Goal: Information Seeking & Learning: Learn about a topic

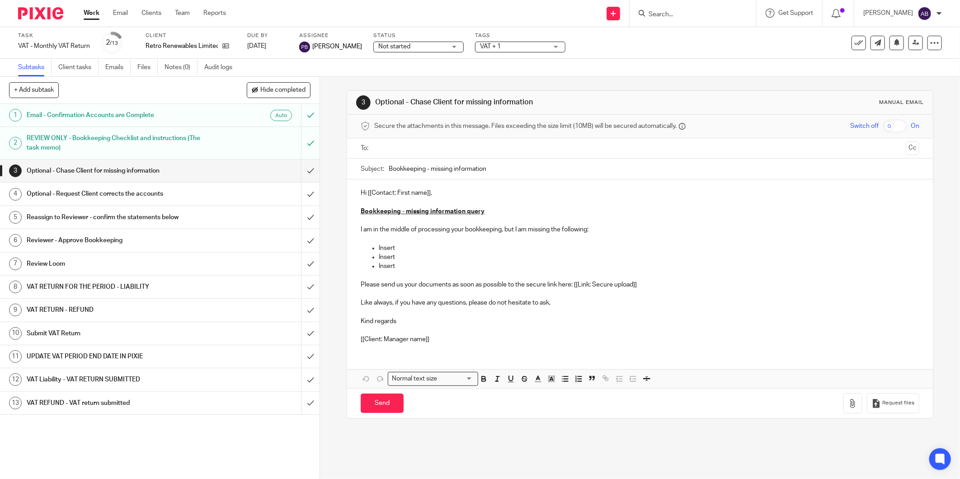
click at [662, 15] on input "Search" at bounding box center [688, 15] width 81 height 8
type input "ccali"
click at [669, 38] on link at bounding box center [707, 38] width 123 height 21
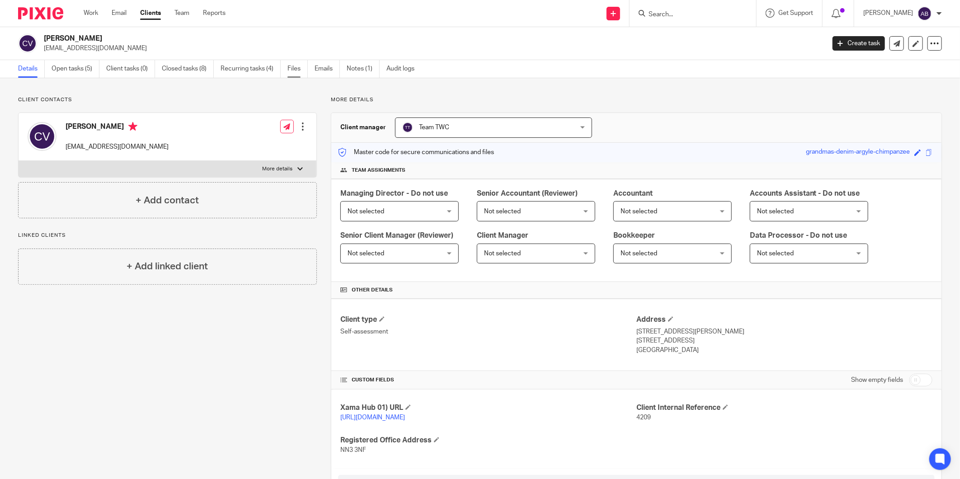
click at [292, 68] on link "Files" at bounding box center [298, 69] width 20 height 18
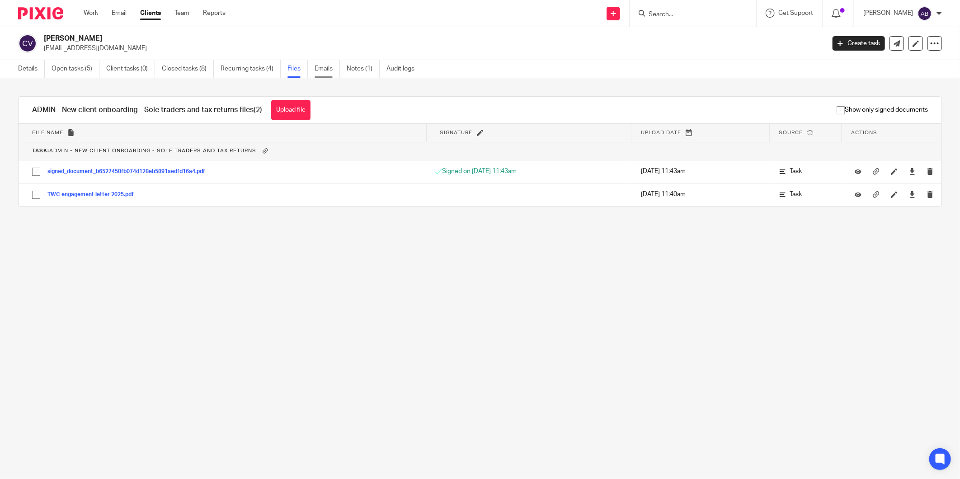
click at [331, 71] on link "Emails" at bounding box center [327, 69] width 25 height 18
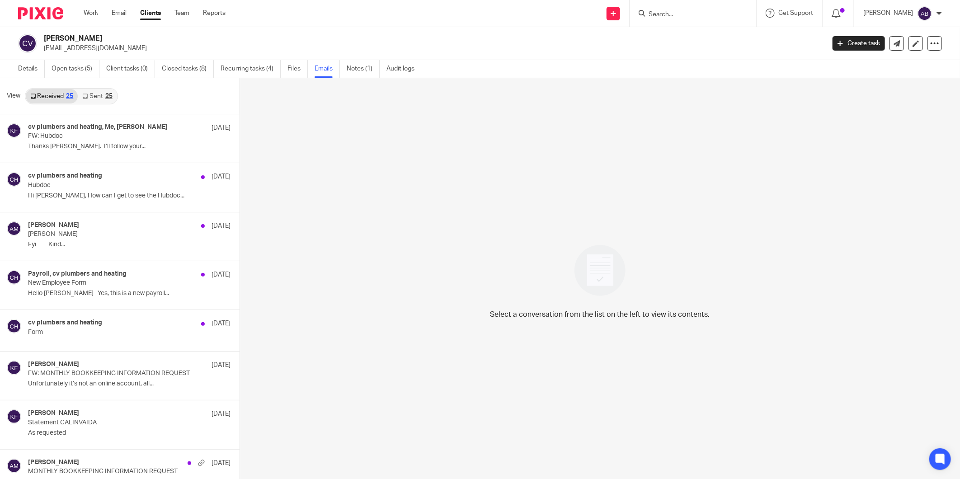
click at [99, 94] on link "Sent 25" at bounding box center [97, 96] width 39 height 14
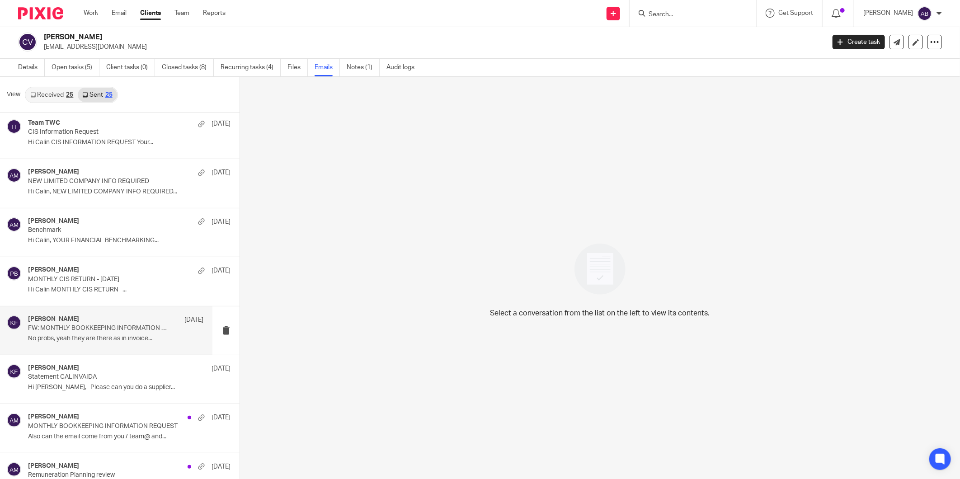
scroll to position [151, 0]
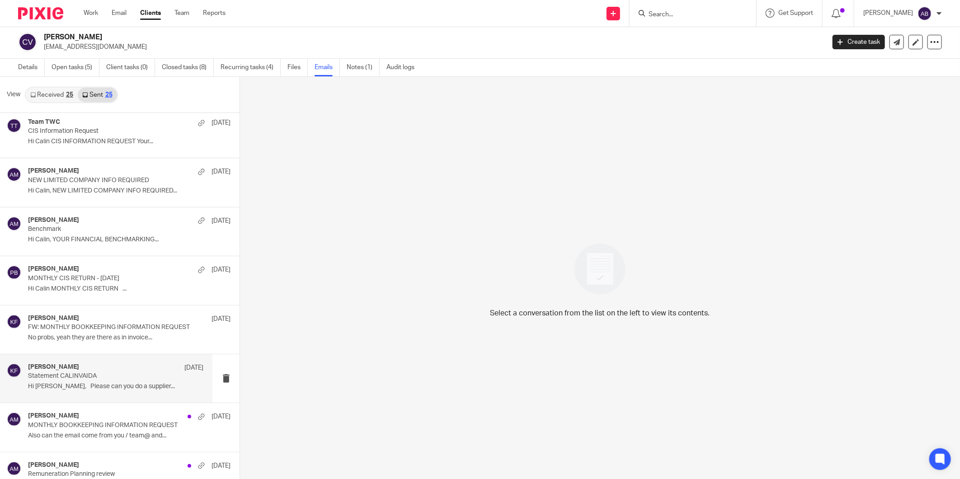
click at [90, 383] on p "Hi [PERSON_NAME], Please can you do a supplier..." at bounding box center [115, 387] width 175 height 8
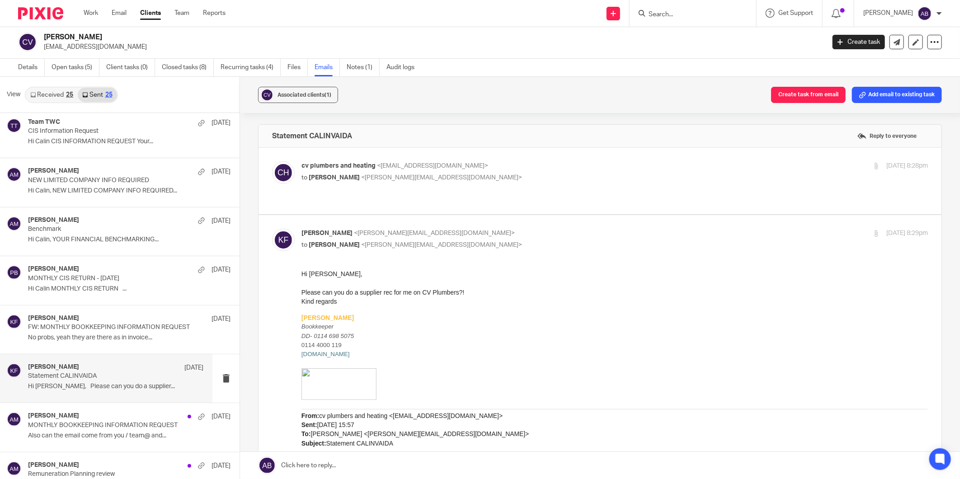
scroll to position [0, 0]
click at [519, 166] on p "cv plumbers and heating <[EMAIL_ADDRESS][DOMAIN_NAME]>" at bounding box center [511, 165] width 418 height 9
checkbox input "true"
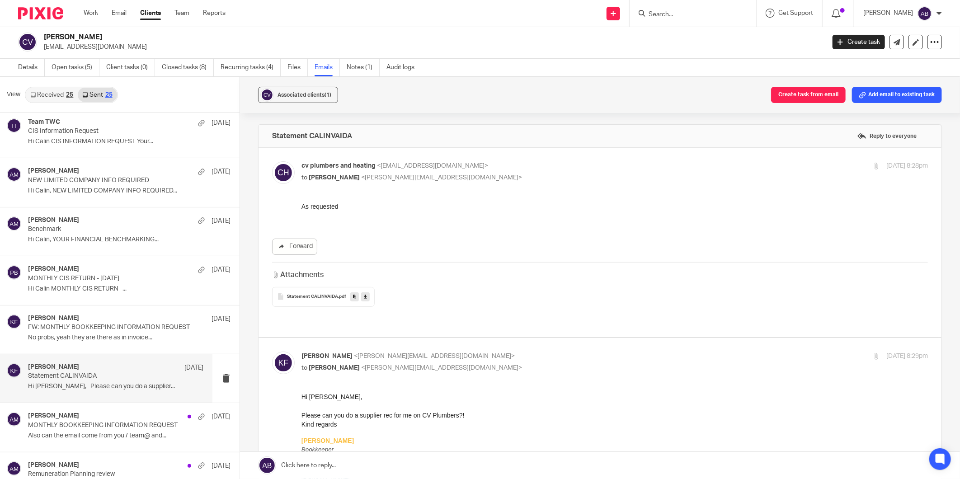
click at [313, 297] on span "Statement CALINVAIDA" at bounding box center [312, 296] width 51 height 5
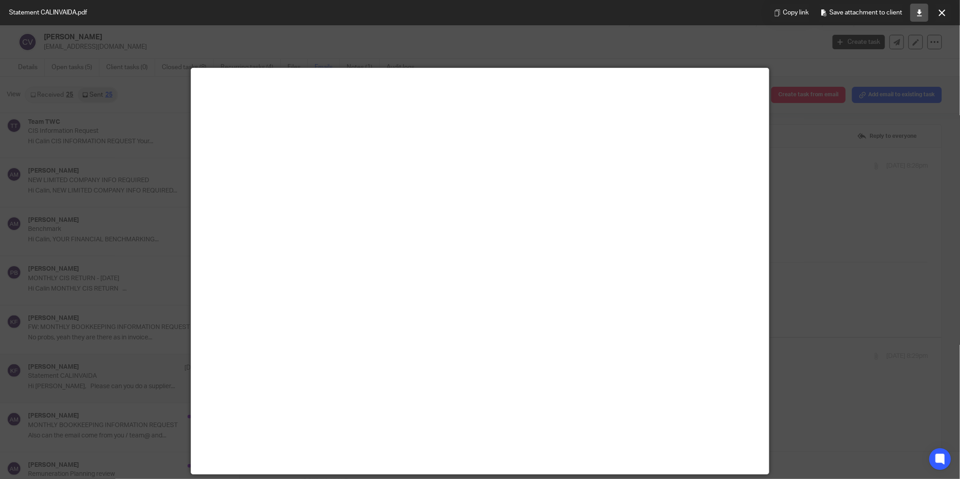
click at [914, 14] on link at bounding box center [920, 13] width 18 height 18
click at [664, 38] on div at bounding box center [480, 239] width 960 height 479
click at [936, 16] on button at bounding box center [942, 13] width 18 height 18
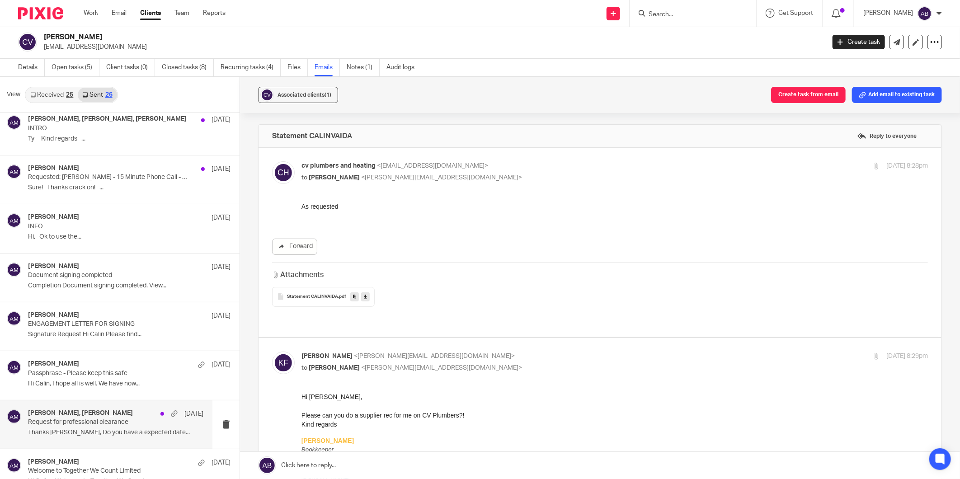
scroll to position [909, 0]
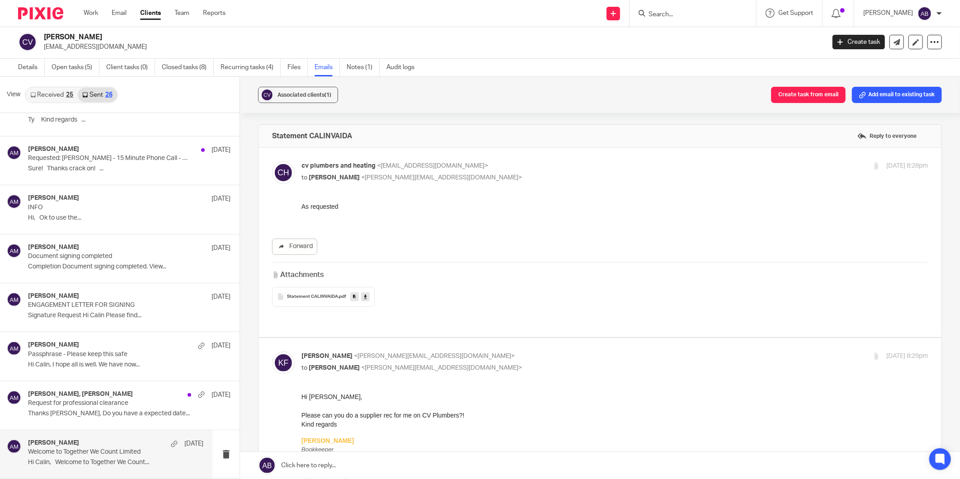
click at [116, 460] on p "Hi Calin, Welcome to Together We Count..." at bounding box center [115, 463] width 175 height 8
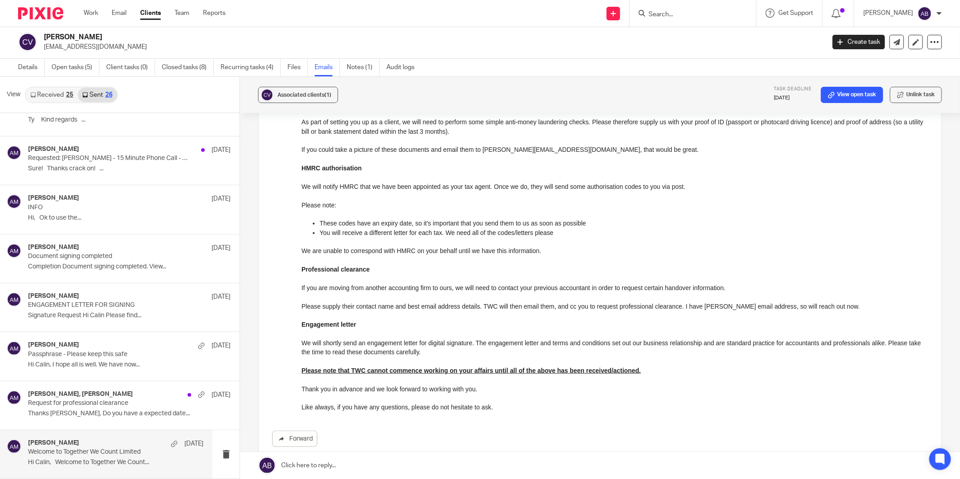
scroll to position [459, 0]
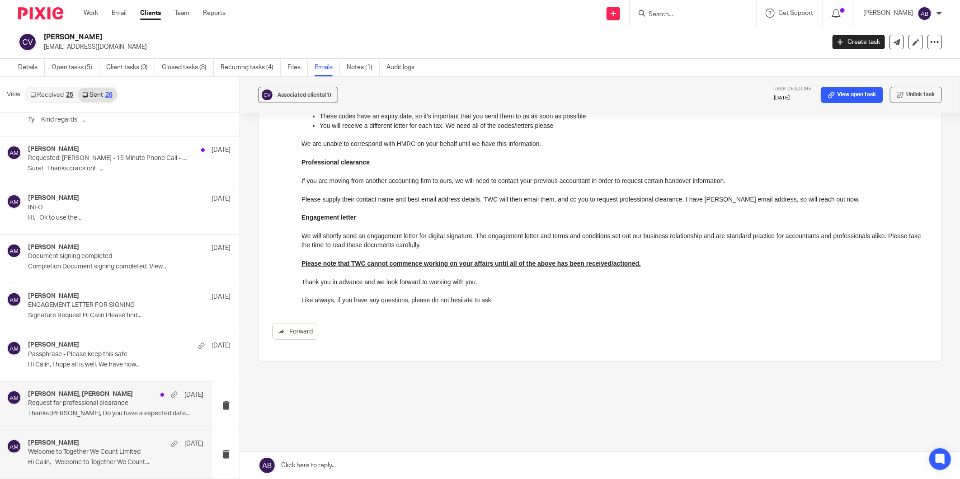
click at [128, 414] on p "Thanks Rebecca, Do you have a expected date..." at bounding box center [115, 414] width 175 height 8
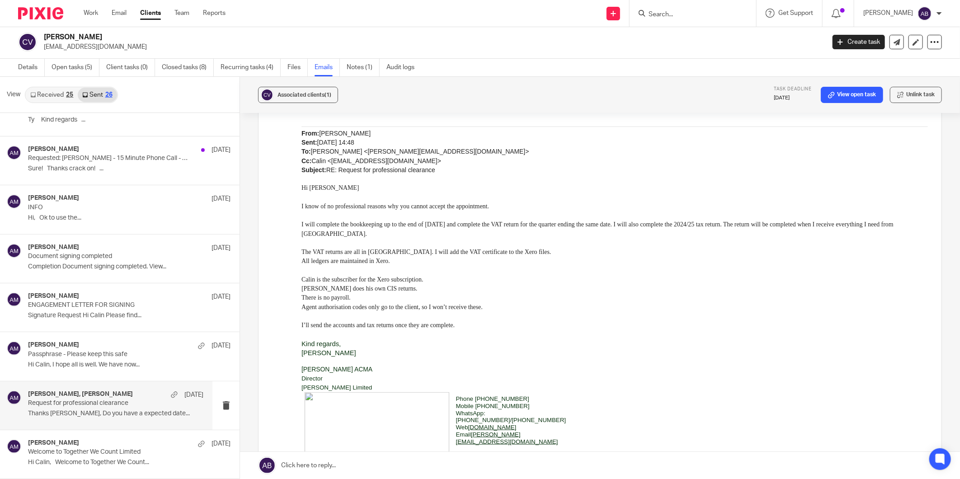
scroll to position [0, 0]
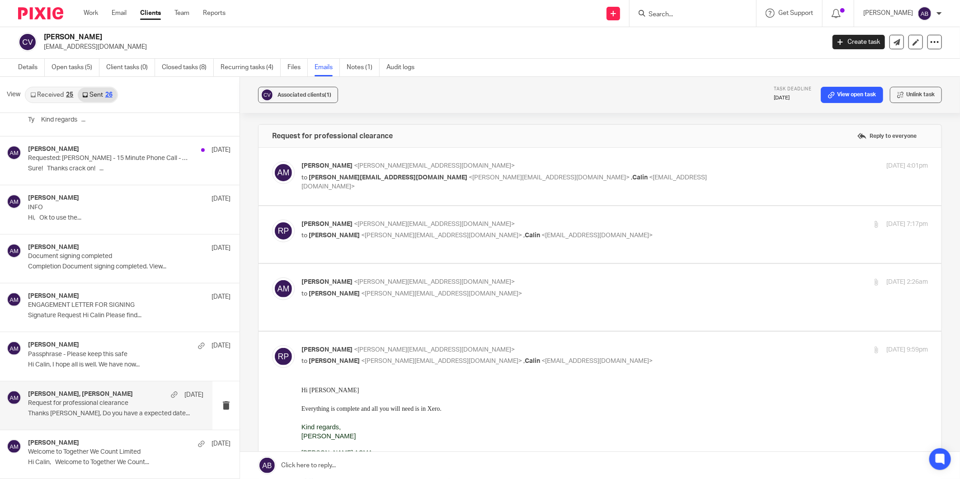
click at [654, 160] on label at bounding box center [600, 176] width 683 height 57
click at [272, 161] on input "checkbox" at bounding box center [272, 161] width 0 height 0
checkbox input "true"
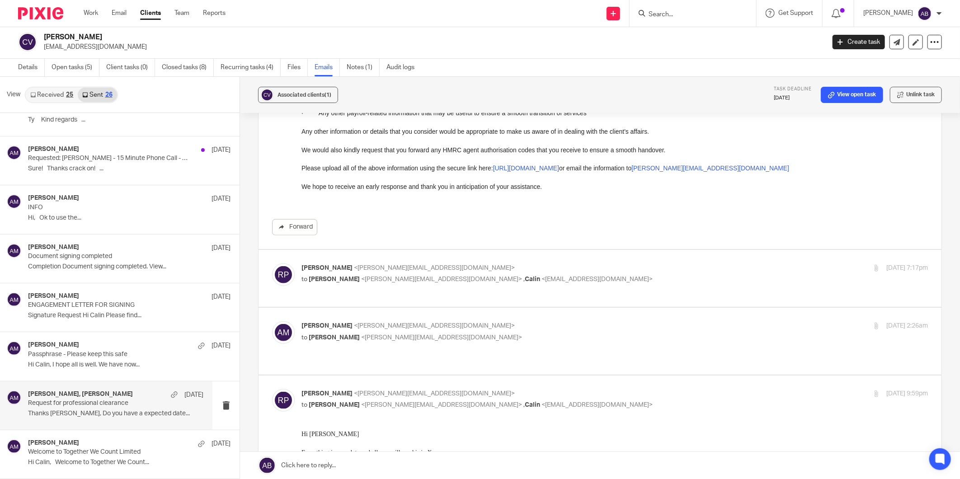
scroll to position [553, 0]
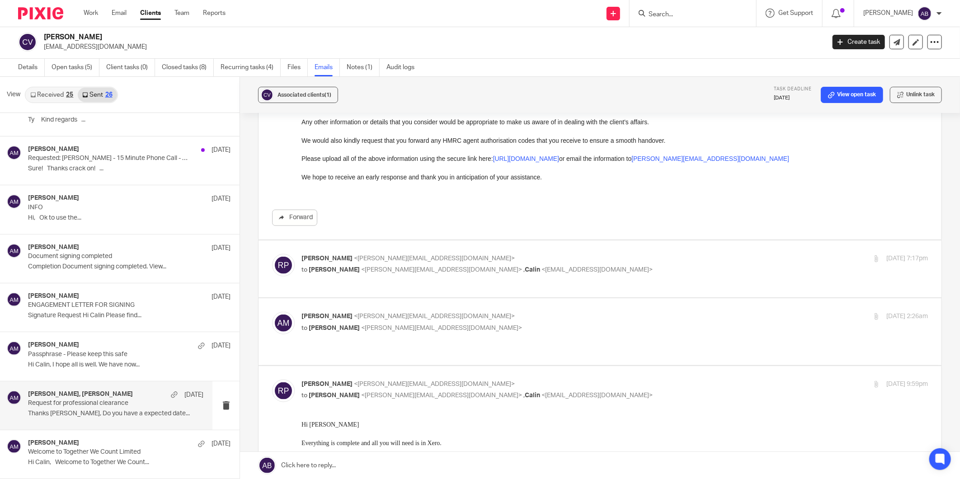
click at [623, 267] on p "to Aaron Mcleish <aaron@togetherwecount.co.uk> , Calin <vaida.calin@gmail.com>" at bounding box center [511, 269] width 418 height 9
checkbox input "true"
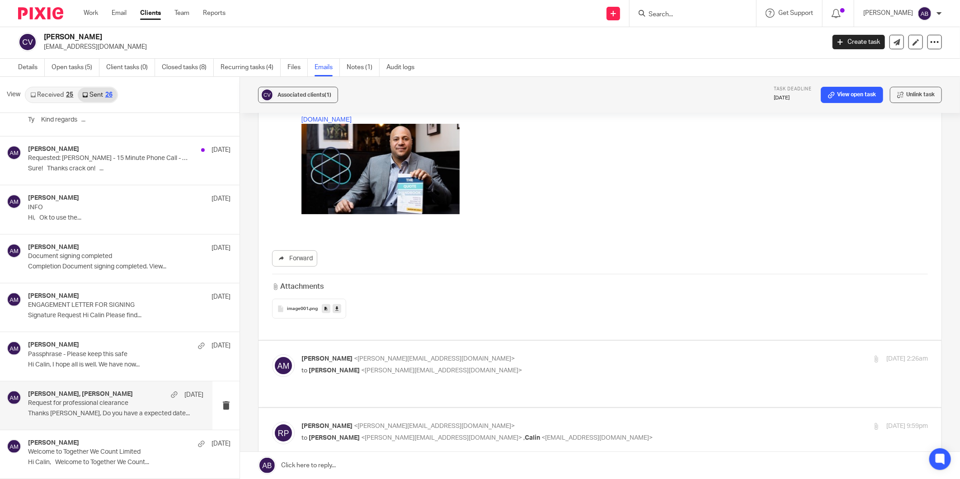
scroll to position [1708, 0]
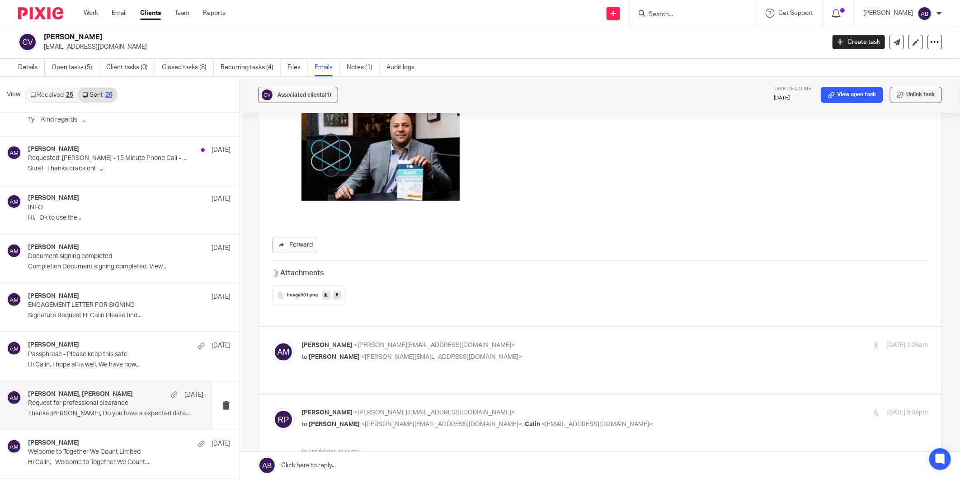
click at [562, 346] on p "Aaron Mcleish <aaron@togetherwecount.co.uk>" at bounding box center [511, 345] width 418 height 9
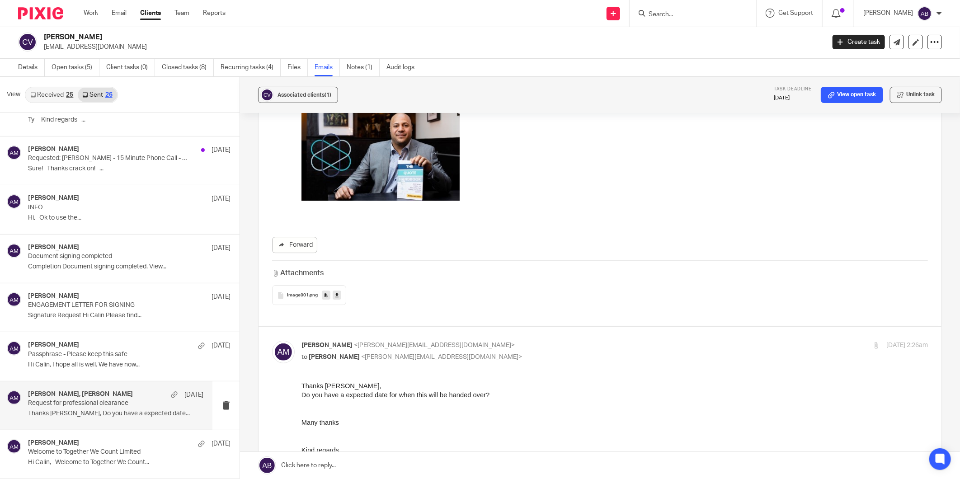
scroll to position [0, 0]
click at [562, 346] on p "Aaron Mcleish <aaron@togetherwecount.co.uk>" at bounding box center [511, 345] width 418 height 9
checkbox input "false"
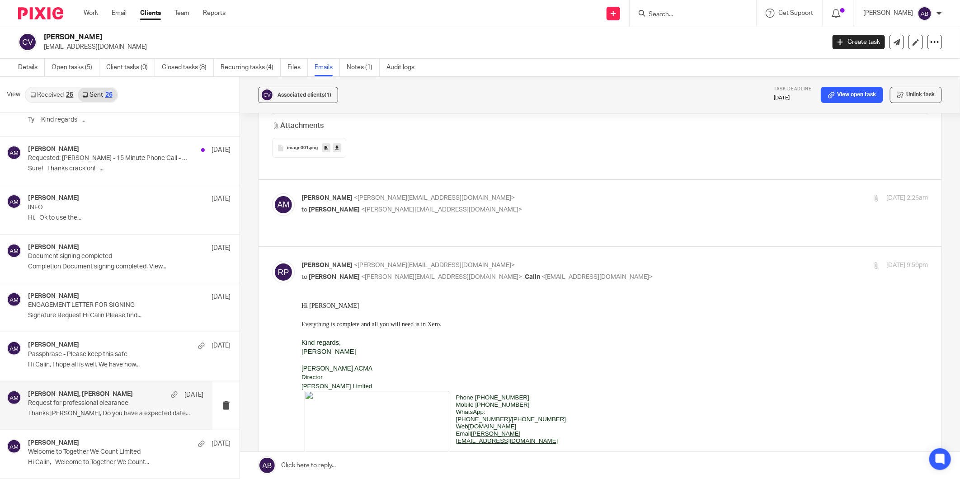
scroll to position [1859, 0]
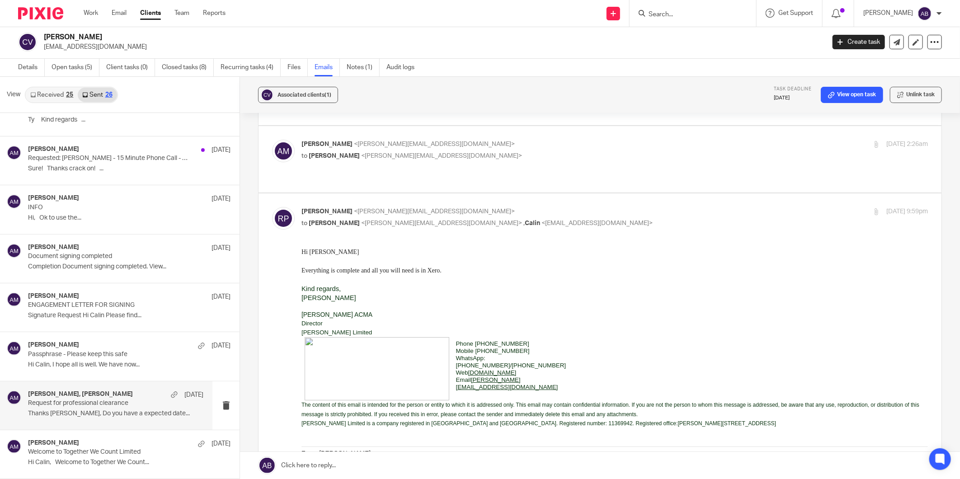
click at [564, 207] on p "Rebecca Parfitt <rebecca@parfitttaylor.co.uk>" at bounding box center [511, 211] width 418 height 9
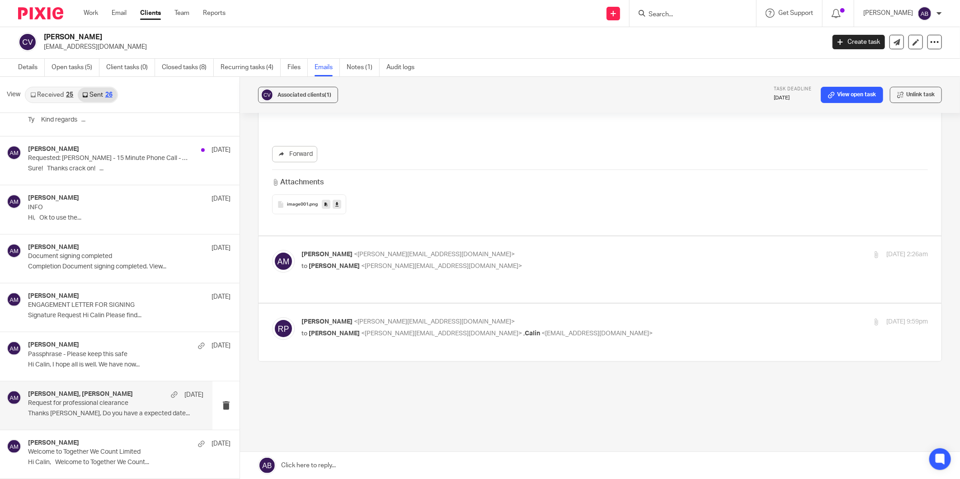
scroll to position [1790, 0]
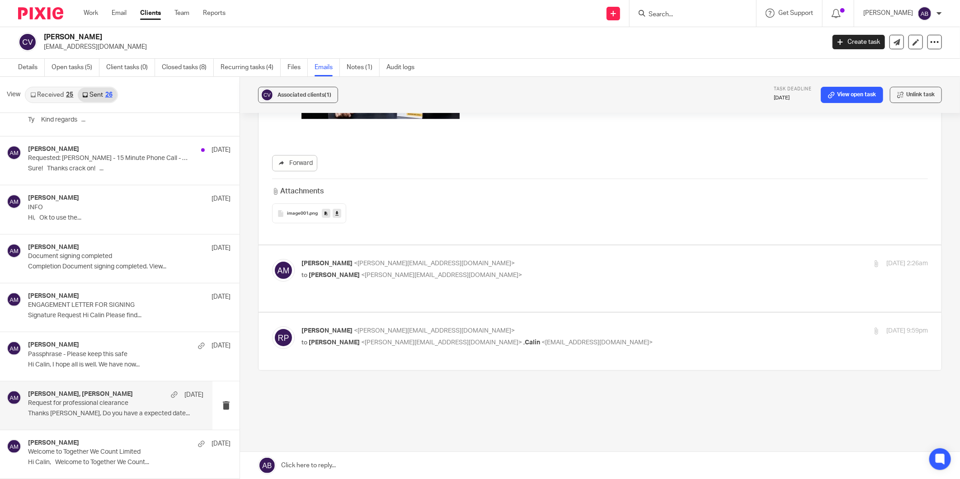
click at [603, 326] on p "Rebecca Parfitt <rebecca@parfitttaylor.co.uk>" at bounding box center [511, 330] width 418 height 9
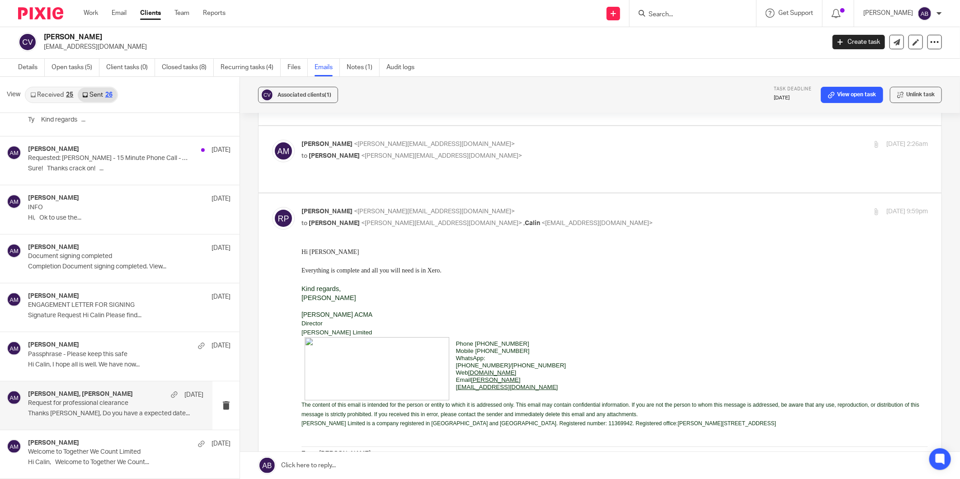
scroll to position [0, 0]
click at [578, 219] on p "to Aaron Mcleish <aaron@togetherwecount.co.uk> , Calin <vaida.calin@gmail.com>" at bounding box center [511, 223] width 418 height 9
checkbox input "false"
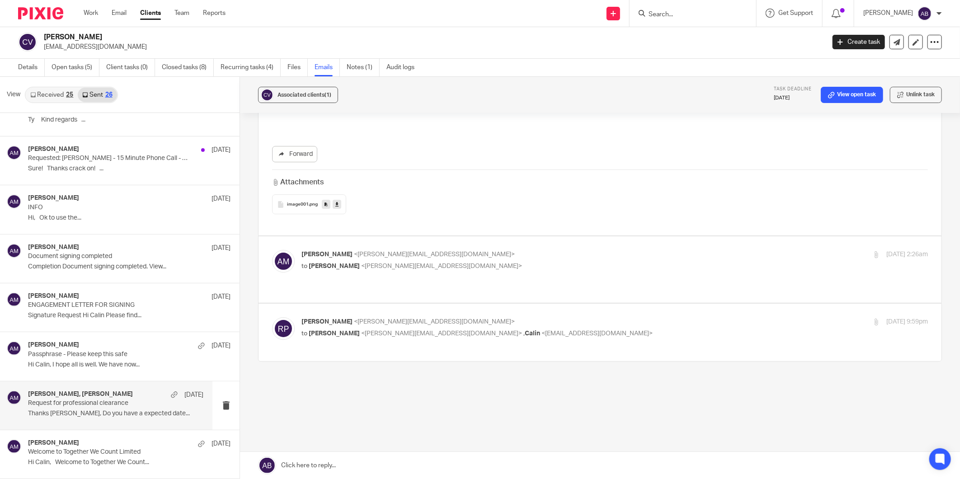
scroll to position [1790, 0]
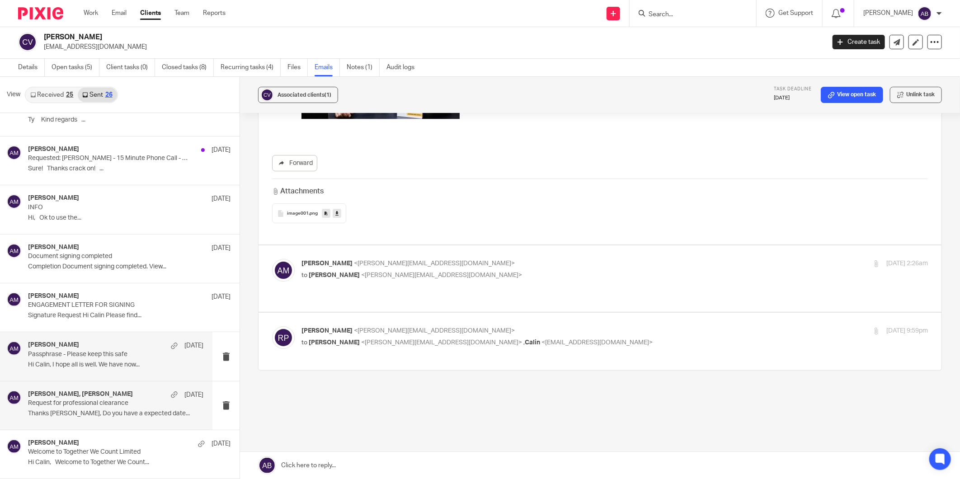
click at [140, 358] on p "Passphrase - Please keep this safe" at bounding box center [98, 355] width 140 height 8
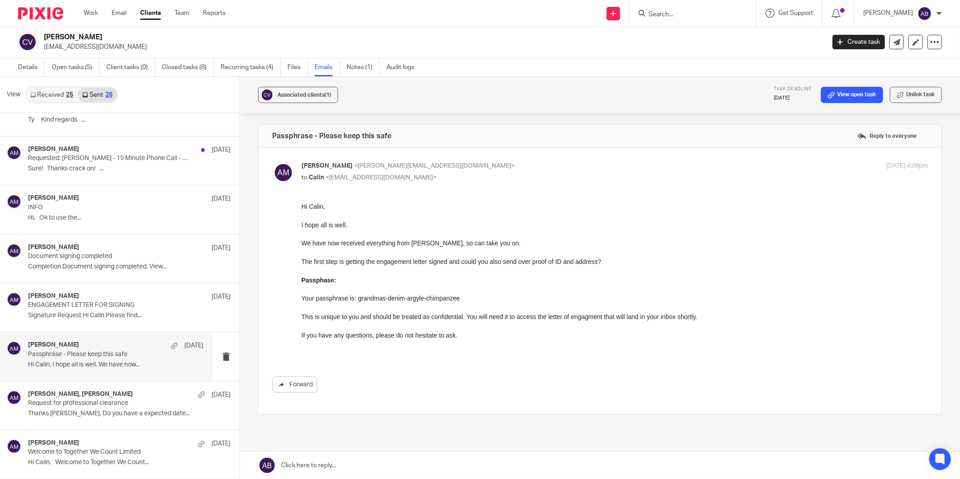
scroll to position [0, 0]
click at [112, 322] on div "Aaron Mcleish 5 Jun ENGAGEMENT LETTER FOR SIGNING Signature Request Hi Calin Pl…" at bounding box center [115, 308] width 175 height 30
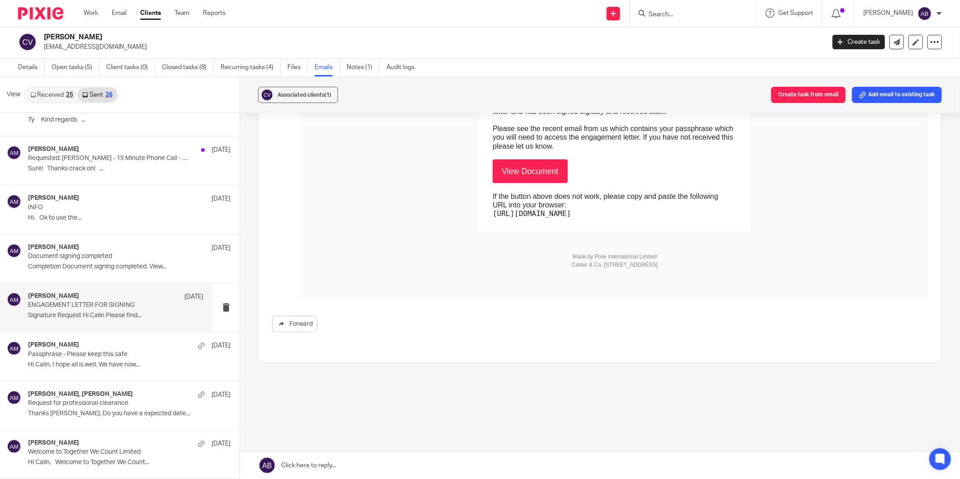
scroll to position [252, 0]
click at [123, 267] on p "Completion Document signing completed. View..." at bounding box center [115, 267] width 175 height 8
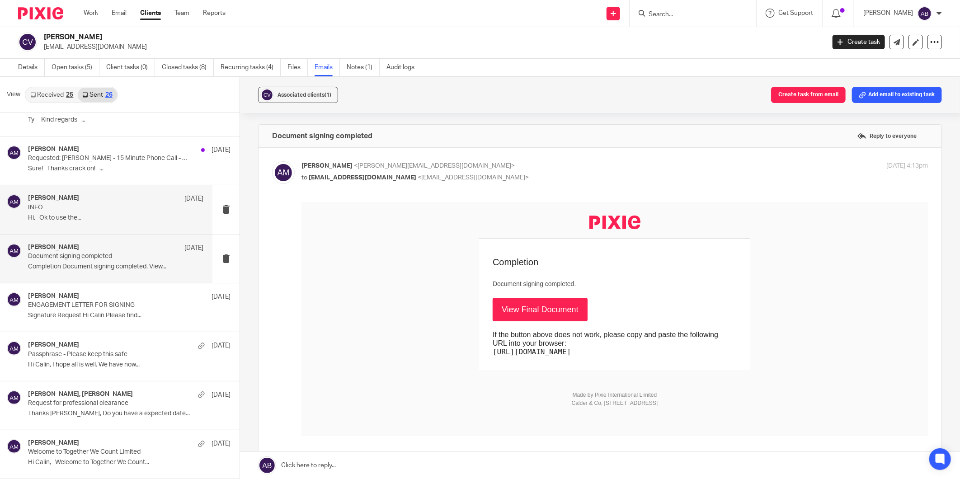
scroll to position [0, 0]
click at [109, 216] on p "Hi, Ok to use the..." at bounding box center [115, 218] width 175 height 8
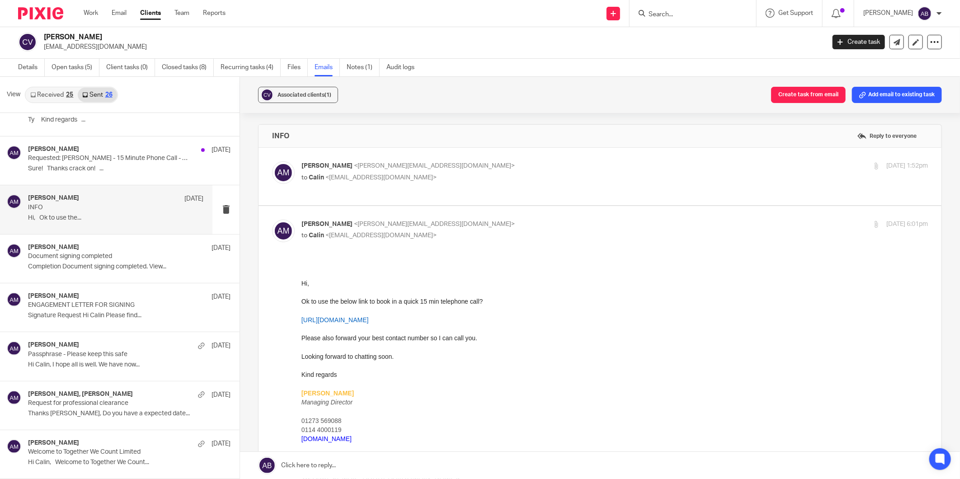
click at [533, 183] on div "Aaron Mcleish <aaron@togetherwecount.co.uk> to Calin <vaida.calin@gmail.com> 6 …" at bounding box center [615, 172] width 627 height 23
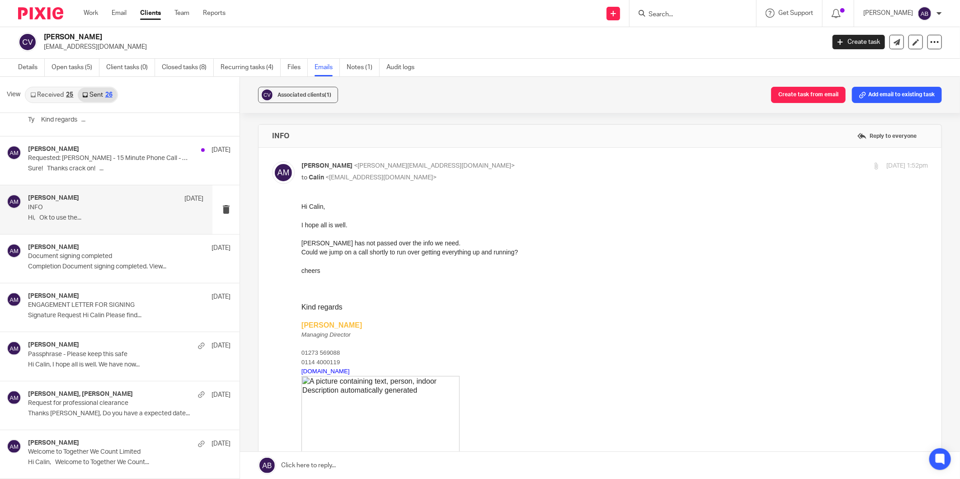
click at [525, 177] on p "to Calin <vaida.calin@gmail.com>" at bounding box center [511, 177] width 418 height 9
checkbox input "false"
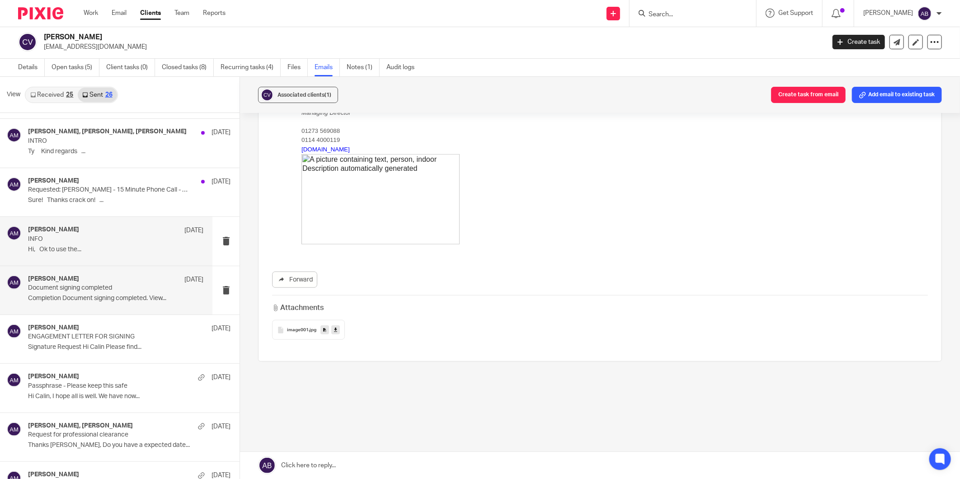
scroll to position [858, 0]
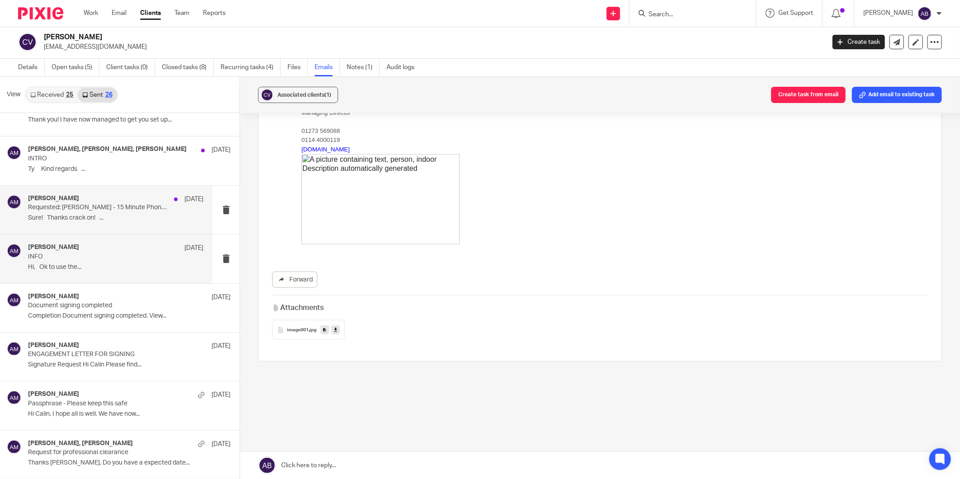
click at [118, 216] on p "Sure! Thanks crack on! ..." at bounding box center [115, 218] width 175 height 8
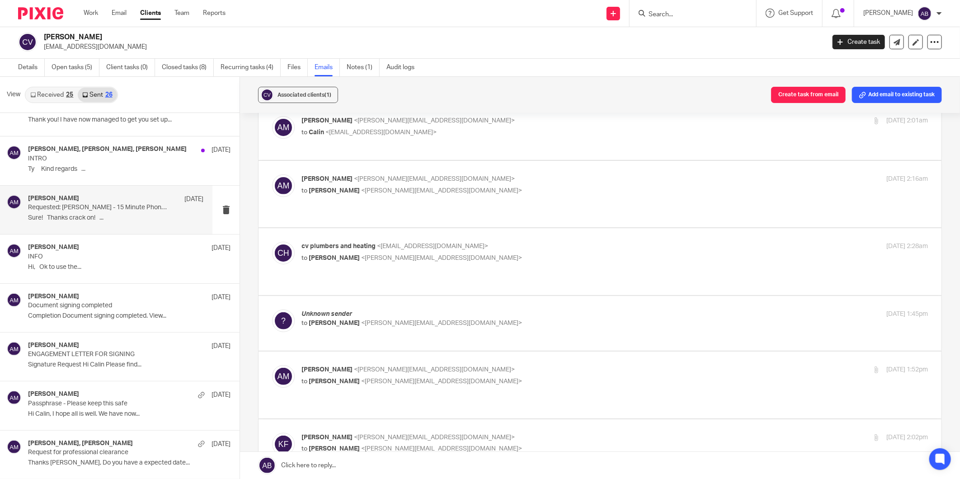
scroll to position [151, 0]
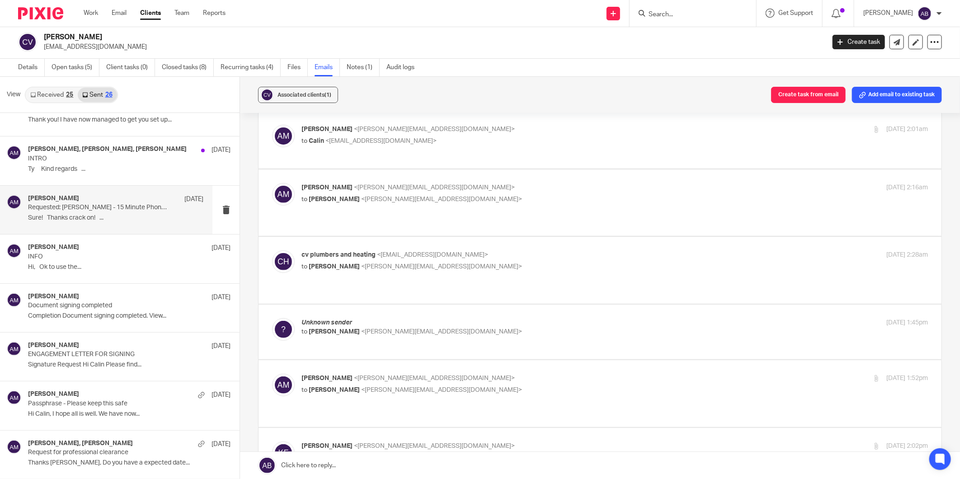
click at [500, 251] on p "cv plumbers and heating <vaida.calin@gmail.com>" at bounding box center [511, 255] width 418 height 9
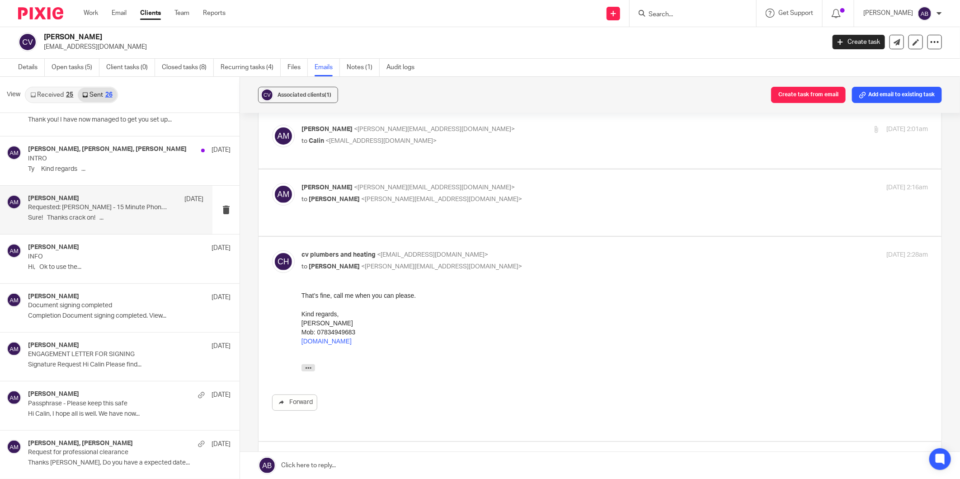
scroll to position [0, 0]
click at [500, 251] on p "cv plumbers and heating <vaida.calin@gmail.com>" at bounding box center [511, 255] width 418 height 9
checkbox input "false"
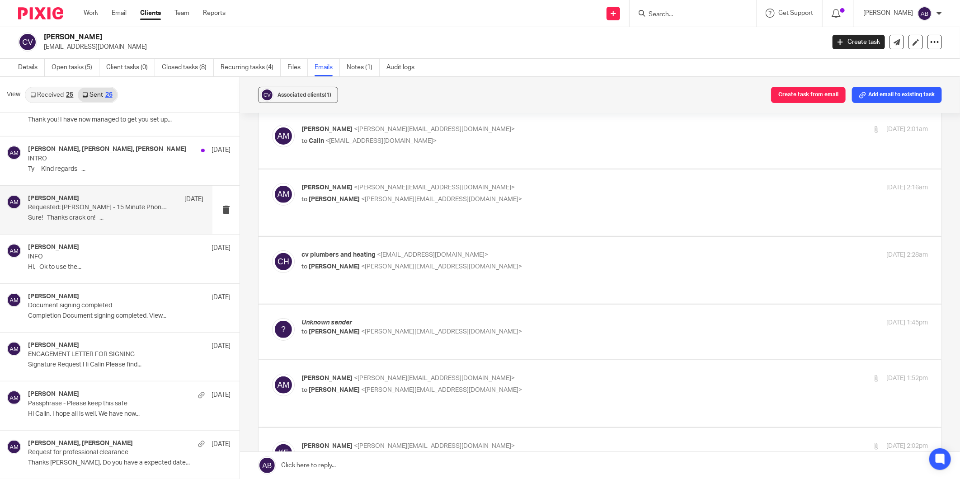
click at [510, 327] on p "to Kim Faulkner <kim@togetherwecount.co.uk>" at bounding box center [511, 331] width 418 height 9
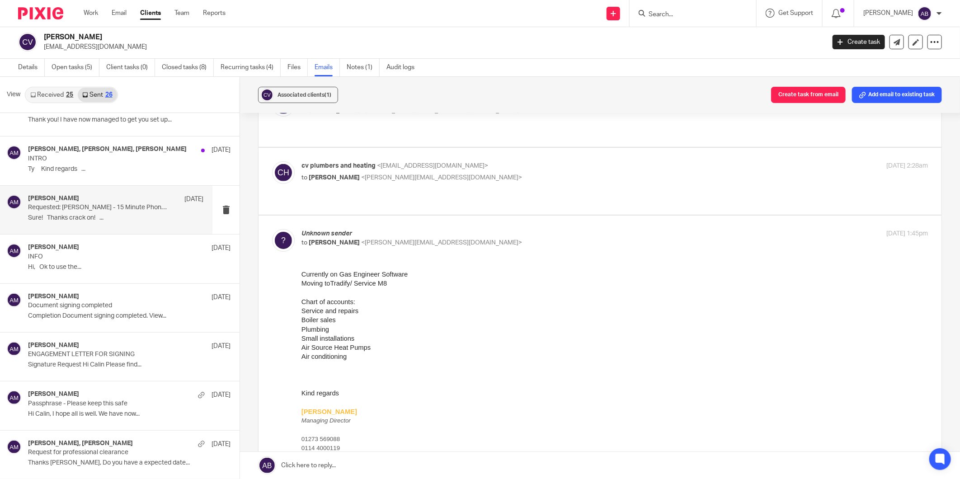
scroll to position [251, 0]
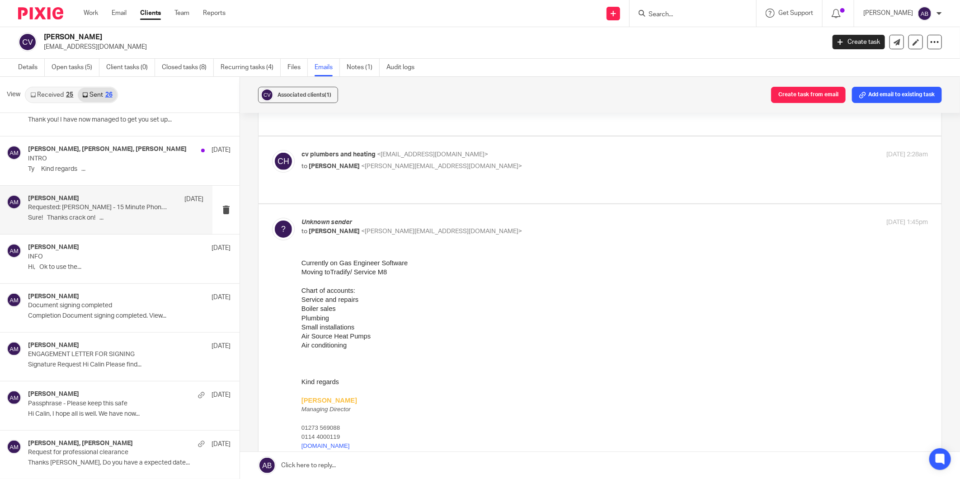
click at [494, 227] on p "to Kim Faulkner <kim@togetherwecount.co.uk>" at bounding box center [511, 231] width 418 height 9
checkbox input "false"
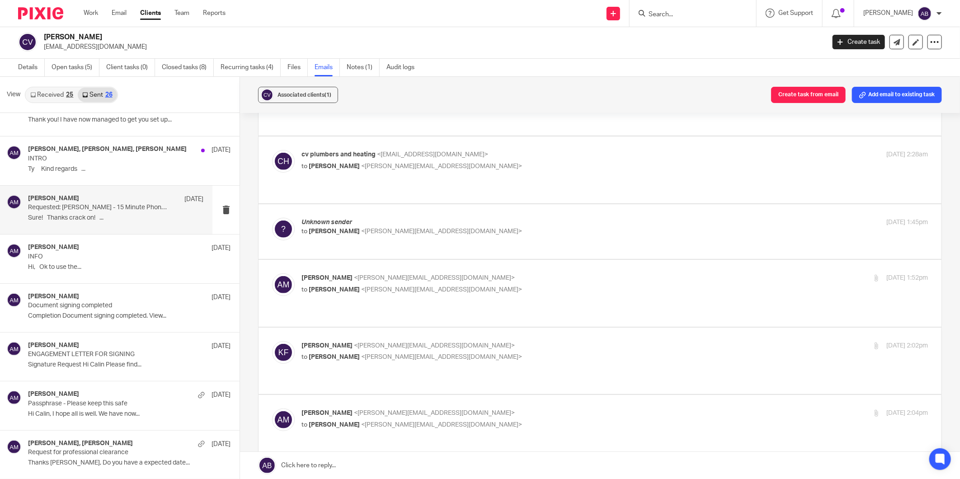
click at [498, 285] on p "to Kim Faulkner <kim@togetherwecount.co.uk>" at bounding box center [511, 289] width 418 height 9
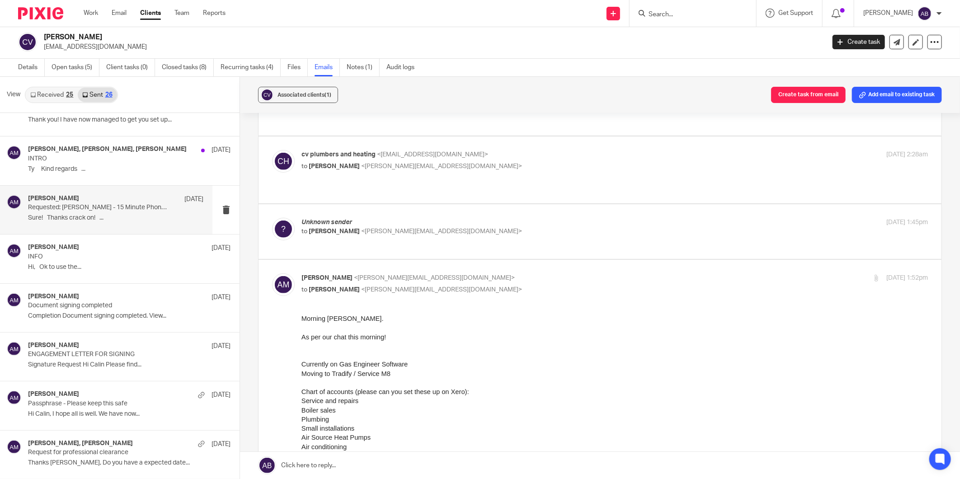
scroll to position [0, 0]
click at [499, 285] on p "to Kim Faulkner <kim@togetherwecount.co.uk>" at bounding box center [511, 289] width 418 height 9
checkbox input "false"
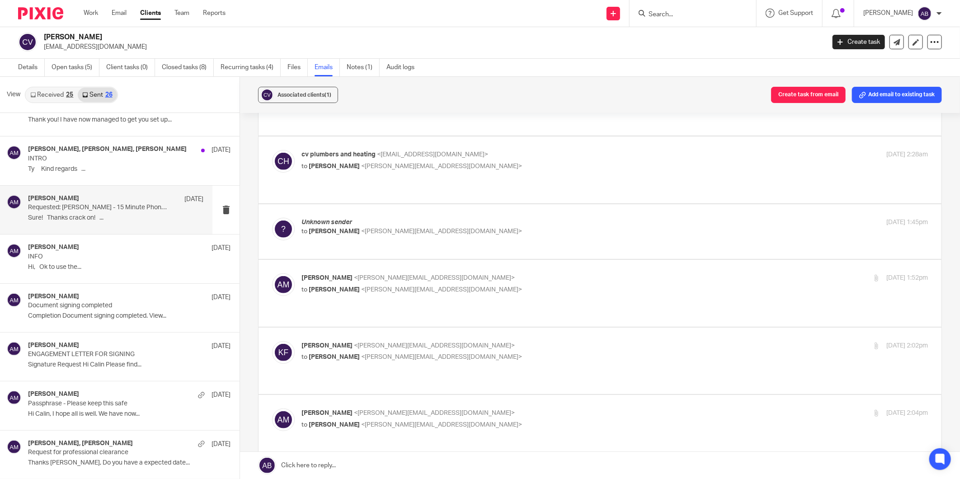
click at [496, 353] on p "to Aaron Mcleish <aaron@togetherwecount.co.uk>" at bounding box center [511, 357] width 418 height 9
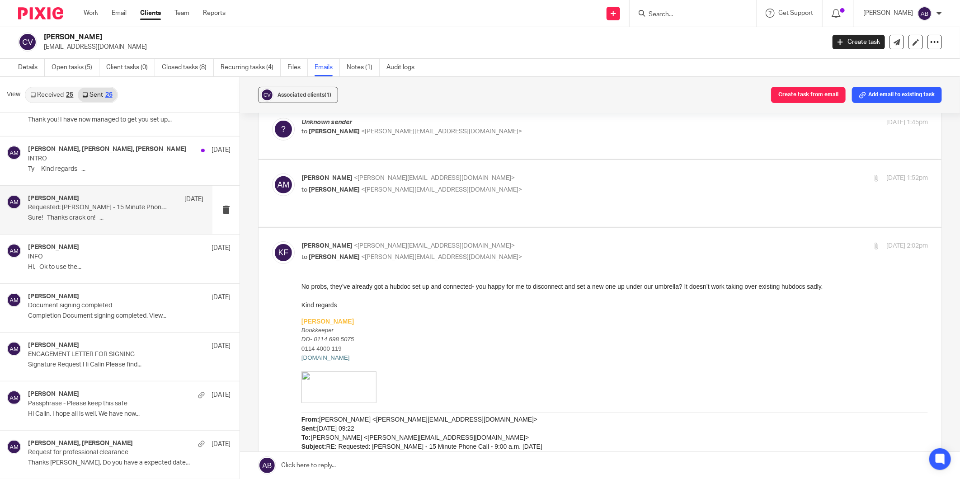
scroll to position [351, 0]
click at [502, 241] on p "Kim Faulkner <kim@togetherwecount.co.uk>" at bounding box center [511, 245] width 418 height 9
checkbox input "false"
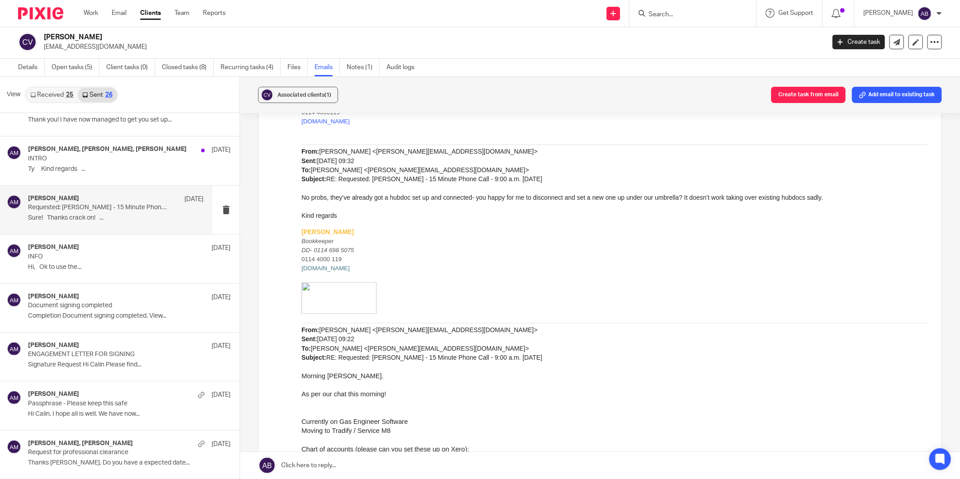
scroll to position [703, 0]
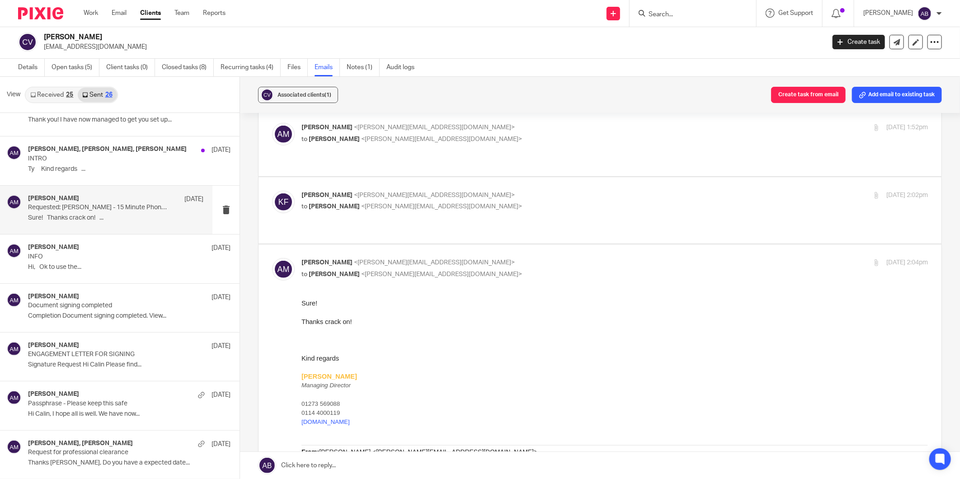
click at [516, 258] on p "Aaron Mcleish <aaron@togetherwecount.co.uk>" at bounding box center [511, 262] width 418 height 9
checkbox input "false"
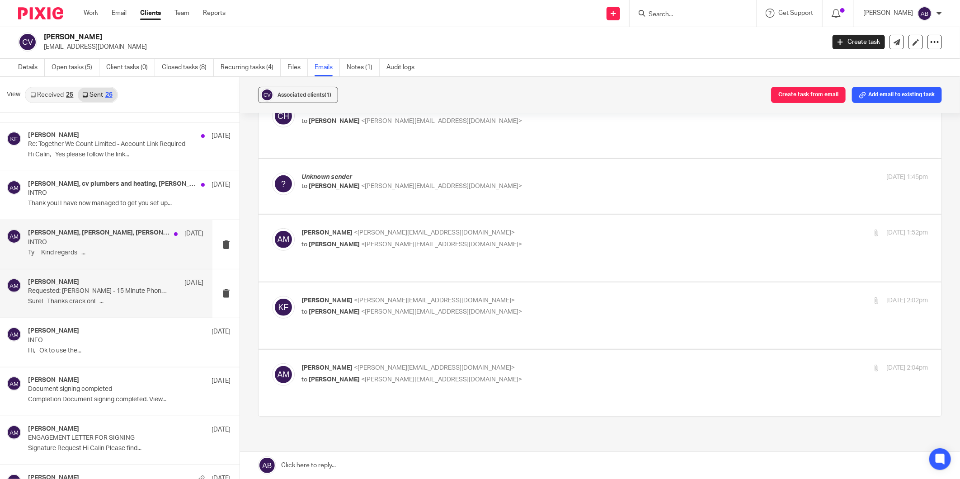
scroll to position [758, 0]
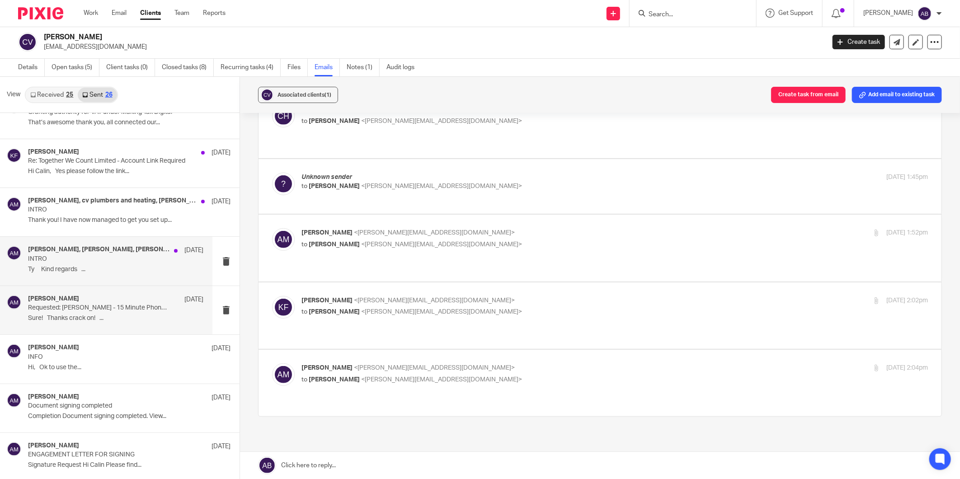
click at [114, 258] on p "INTRO" at bounding box center [98, 259] width 140 height 8
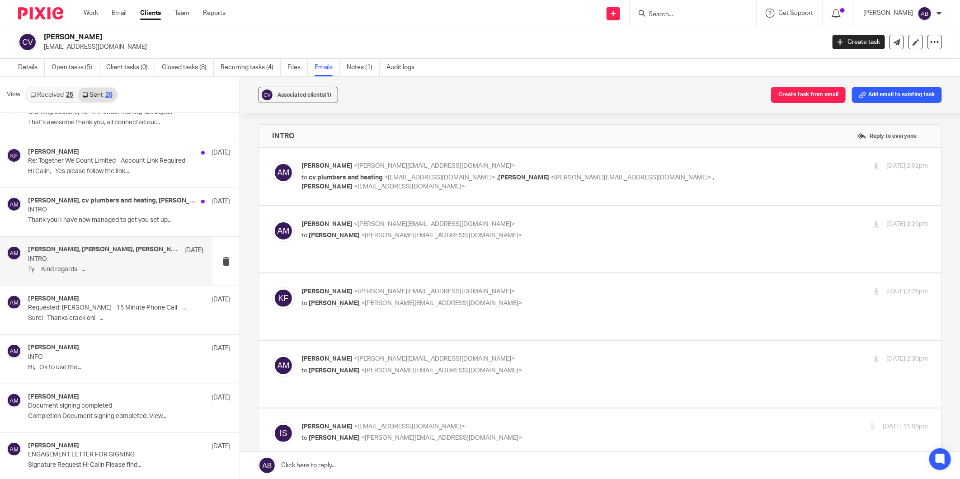
scroll to position [0, 0]
click at [648, 180] on p "to cv plumbers and heating <vaida.calin@gmail.com> , Kim Faulkner <kim@together…" at bounding box center [511, 182] width 418 height 19
checkbox input "true"
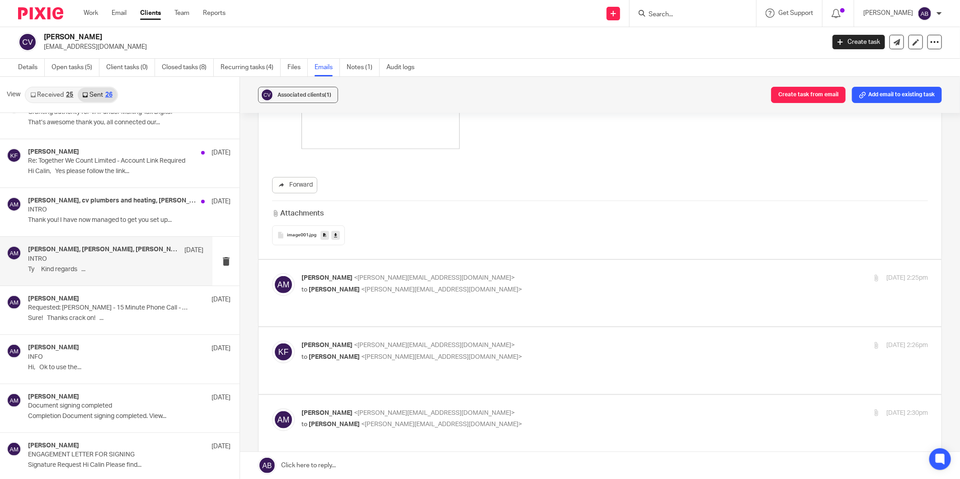
scroll to position [452, 0]
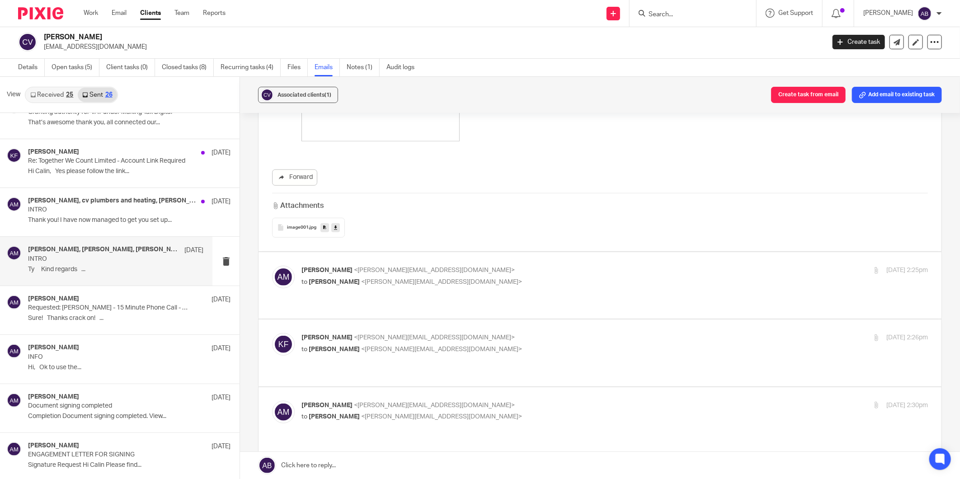
click at [502, 270] on p "Aaron Mcleish <aaron@togetherwecount.co.uk>" at bounding box center [511, 270] width 418 height 9
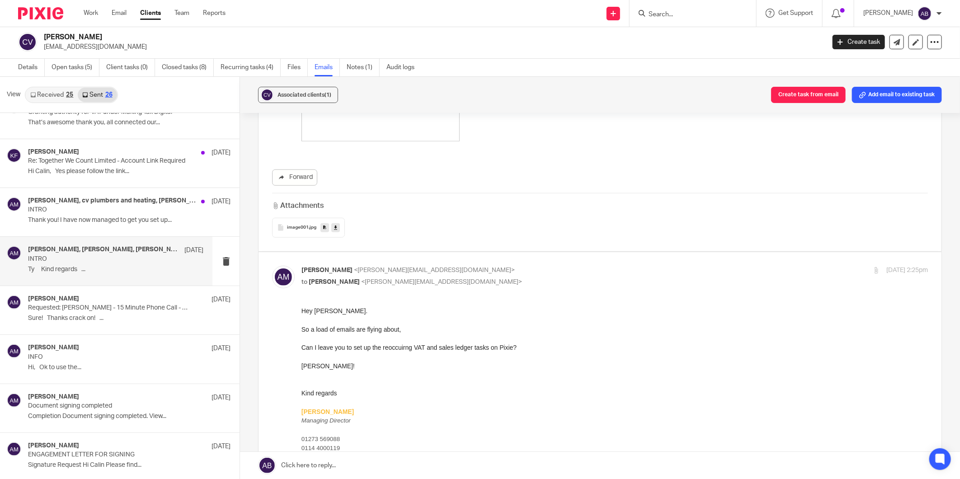
scroll to position [0, 0]
click at [502, 270] on p "Aaron Mcleish <aaron@togetherwecount.co.uk>" at bounding box center [511, 270] width 418 height 9
checkbox input "false"
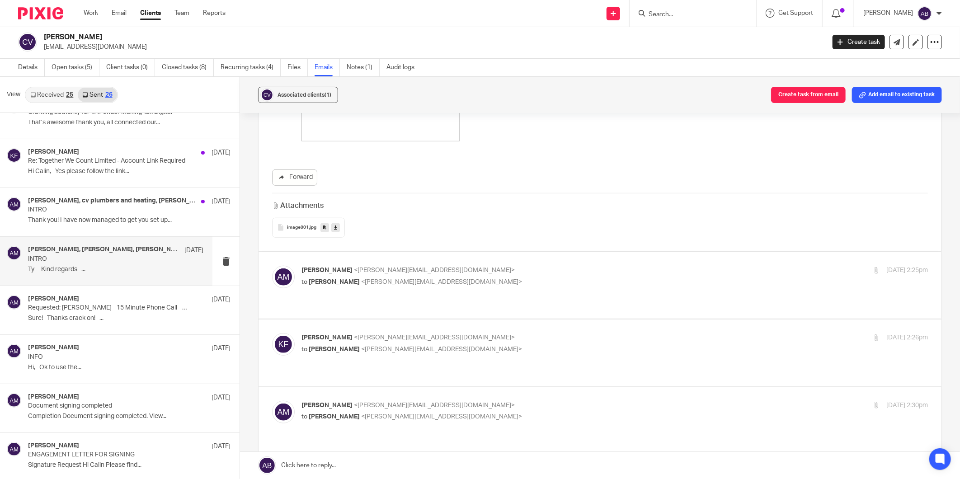
click at [509, 345] on p "to Aaron Mcleish <aaron@togetherwecount.co.uk>" at bounding box center [511, 349] width 418 height 9
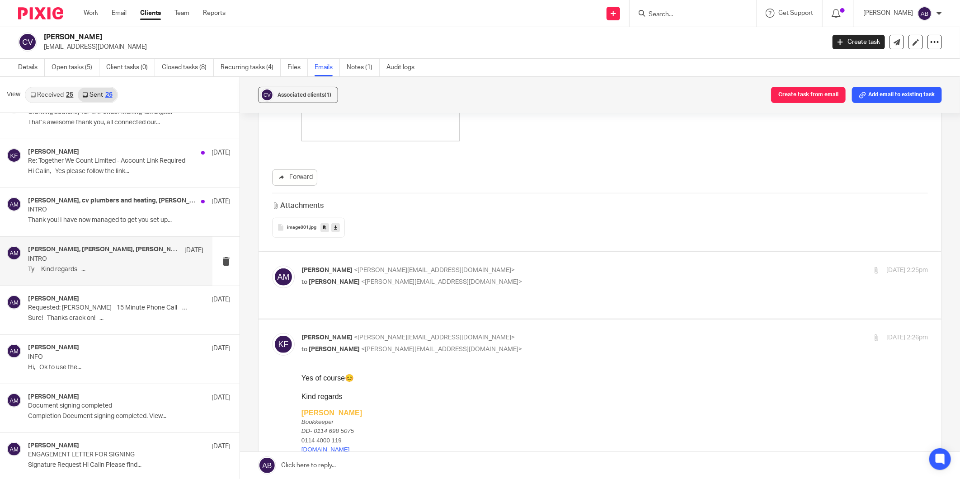
click at [508, 333] on p "Kim Faulkner <kim@togetherwecount.co.uk>" at bounding box center [511, 337] width 418 height 9
checkbox input "false"
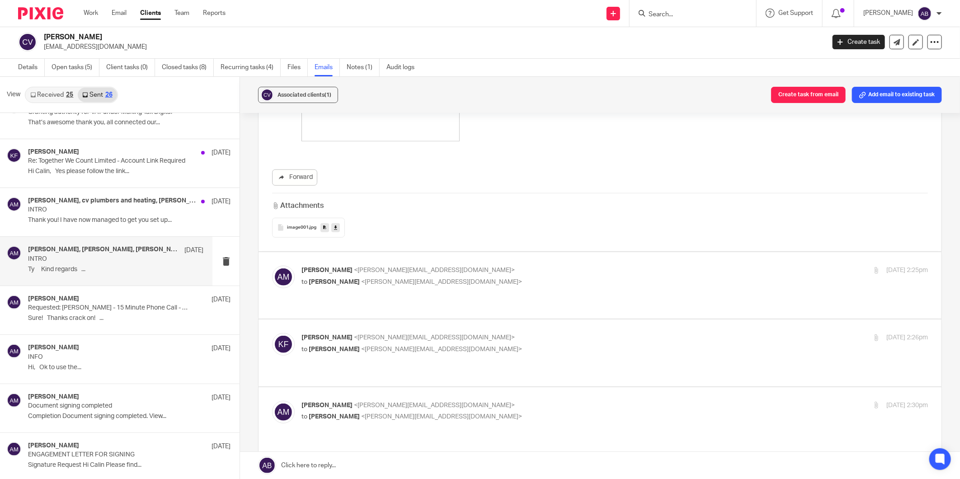
click at [501, 401] on p "Aaron Mcleish <aaron@togetherwecount.co.uk>" at bounding box center [511, 405] width 418 height 9
checkbox input "false"
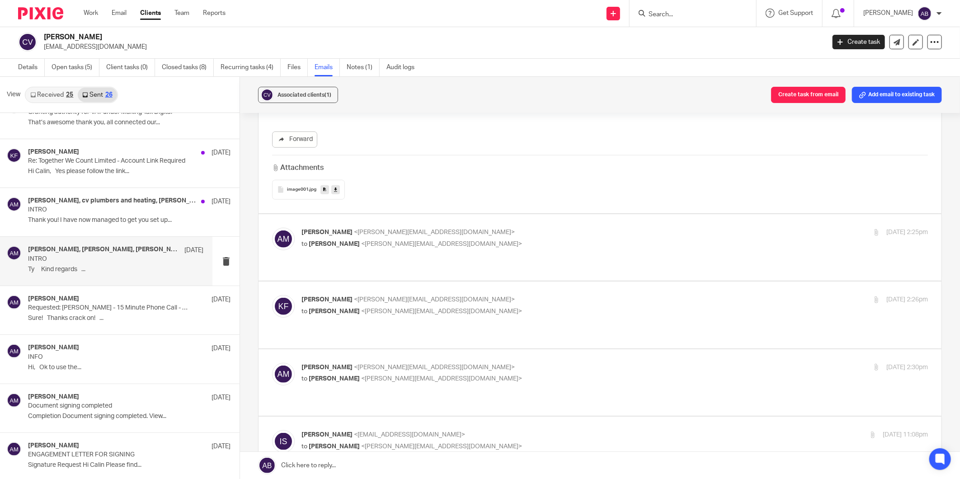
scroll to position [553, 0]
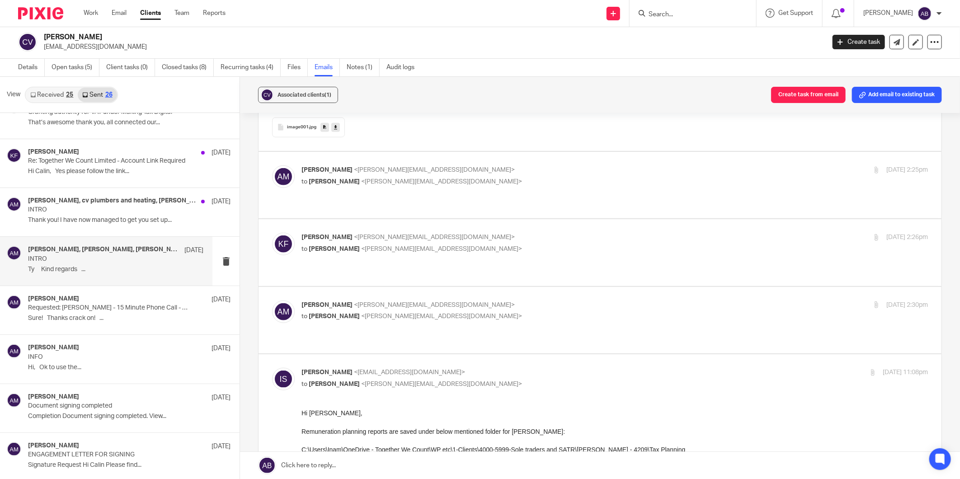
click at [272, 368] on input "checkbox" at bounding box center [272, 368] width 0 height 0
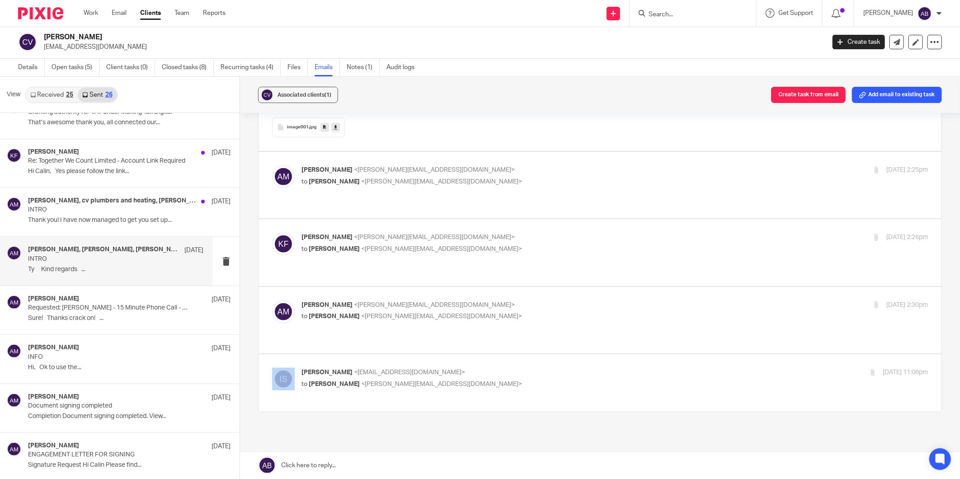
click at [499, 355] on label at bounding box center [600, 383] width 683 height 57
click at [272, 368] on input "checkbox" at bounding box center [272, 368] width 0 height 0
checkbox input "true"
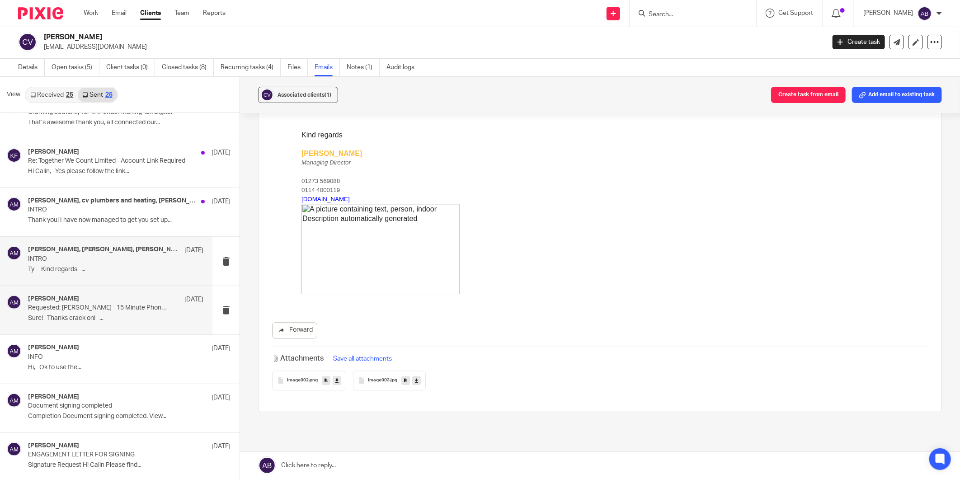
scroll to position [708, 0]
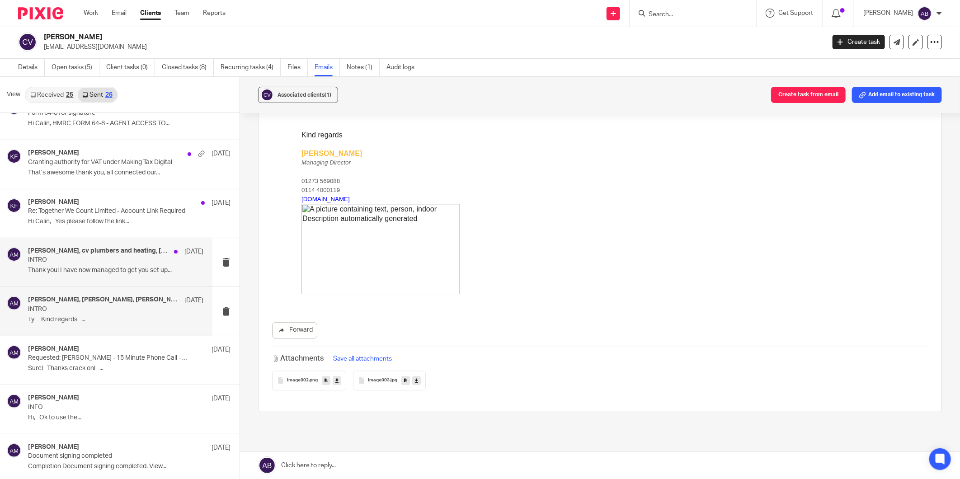
click at [99, 276] on div "Kim Faulkner, cv plumbers and heating, Aaron Mcleish 17 Jun INTRO Thank you! I …" at bounding box center [115, 262] width 175 height 30
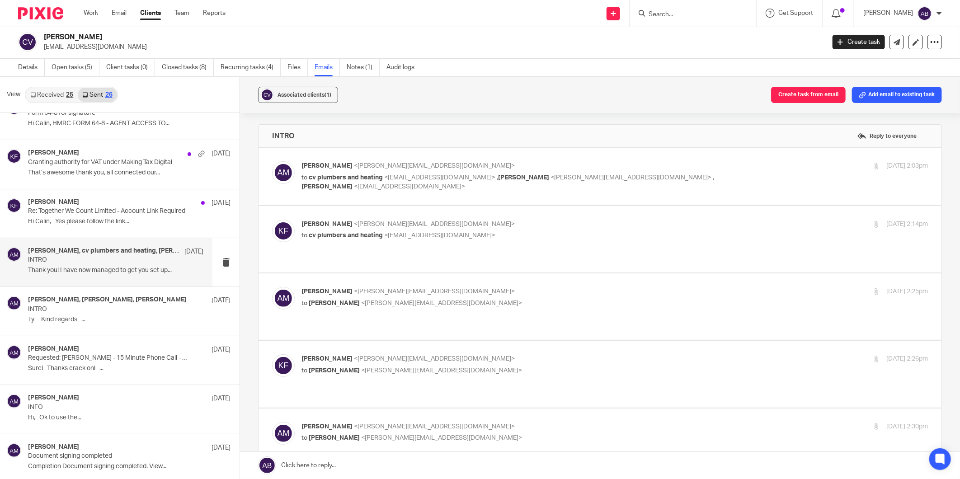
scroll to position [0, 0]
click at [521, 191] on p "to cv plumbers and heating <vaida.calin@gmail.com> , Kim Faulkner <kim@together…" at bounding box center [511, 182] width 418 height 19
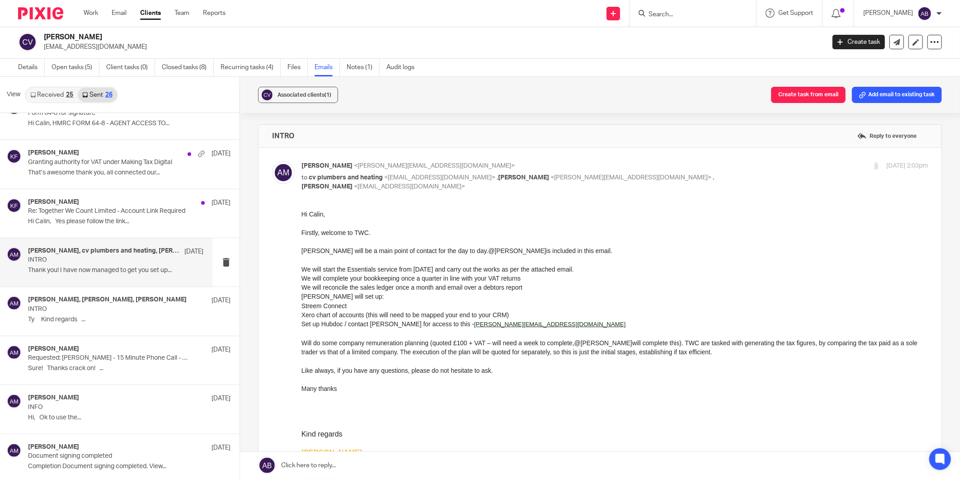
click at [521, 191] on p "to cv plumbers and heating <vaida.calin@gmail.com> , Kim Faulkner <kim@together…" at bounding box center [511, 182] width 418 height 19
checkbox input "false"
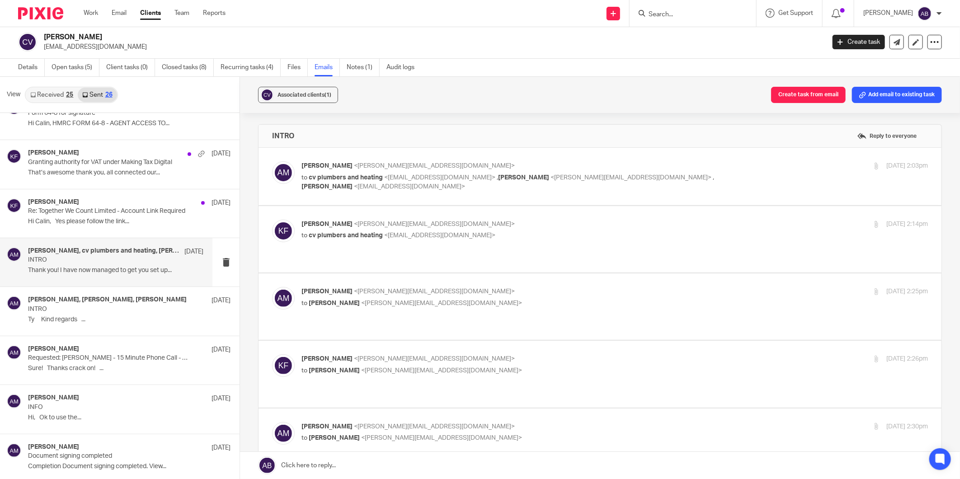
click at [512, 223] on p "Kim Faulkner <kim@togetherwecount.co.uk>" at bounding box center [511, 224] width 418 height 9
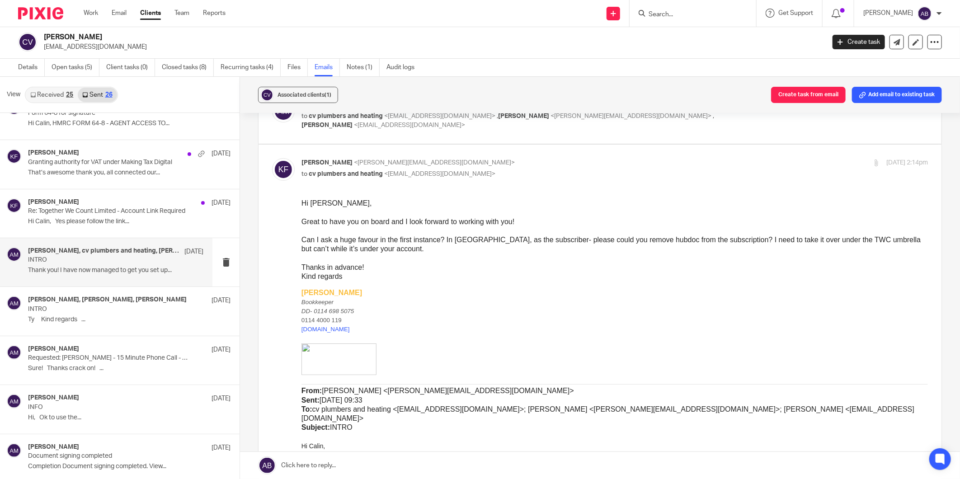
scroll to position [50, 0]
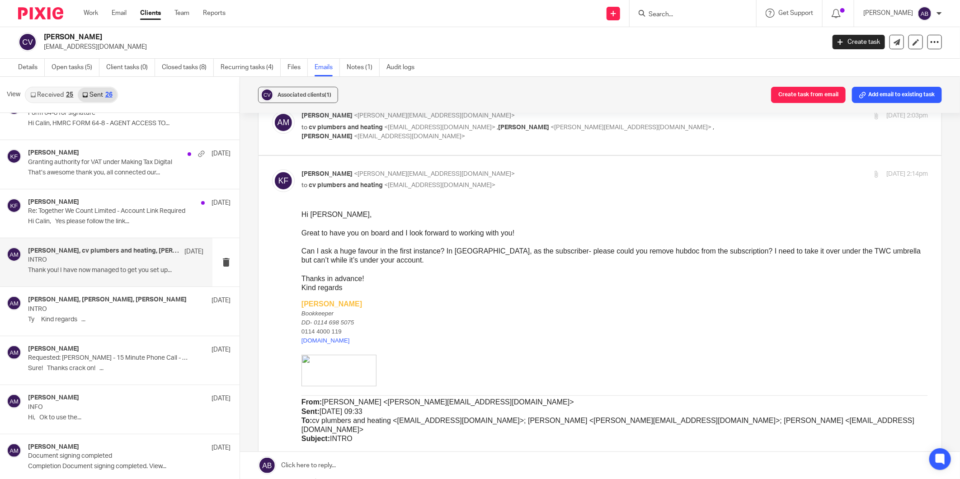
click at [516, 180] on div "Kim Faulkner <kim@togetherwecount.co.uk> to cv plumbers and heating <vaida.cali…" at bounding box center [511, 180] width 418 height 21
checkbox input "false"
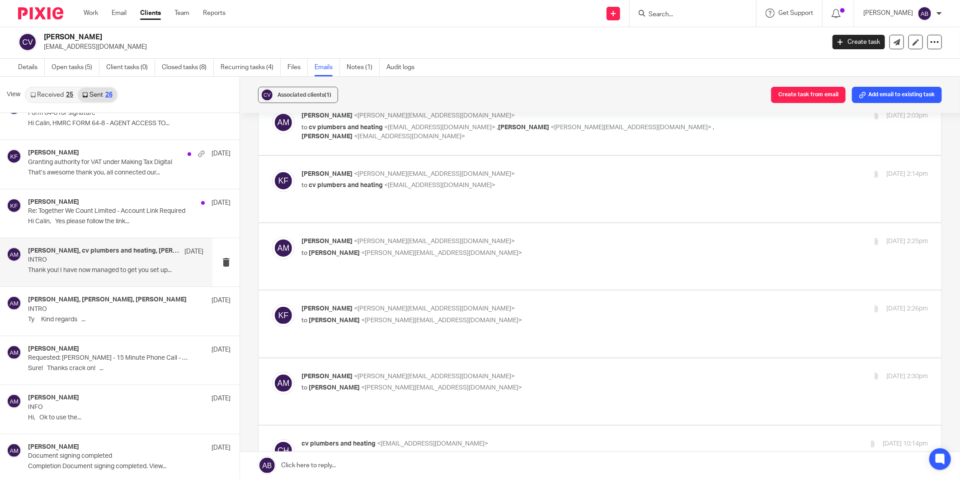
click at [492, 249] on p "to Kim Faulkner <kim@togetherwecount.co.uk>" at bounding box center [511, 253] width 418 height 9
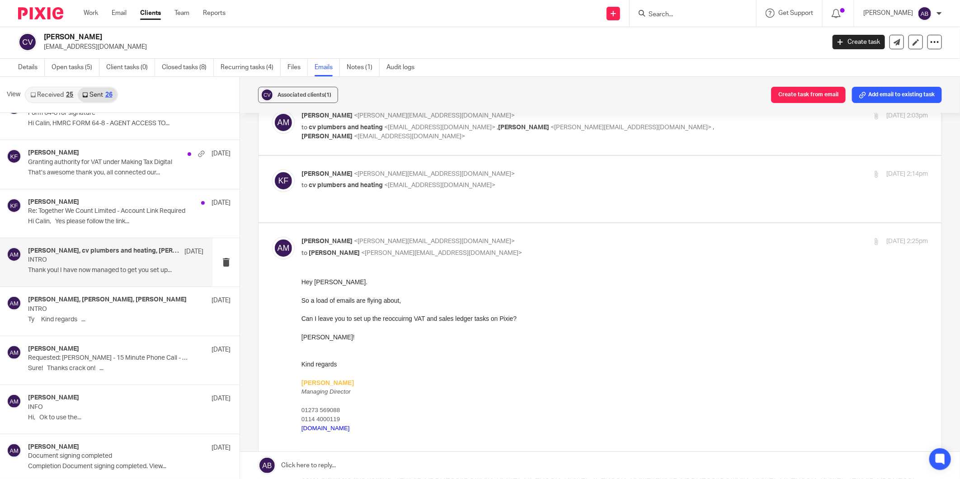
scroll to position [0, 0]
click at [492, 249] on p "to Kim Faulkner <kim@togetherwecount.co.uk>" at bounding box center [511, 253] width 418 height 9
checkbox input "false"
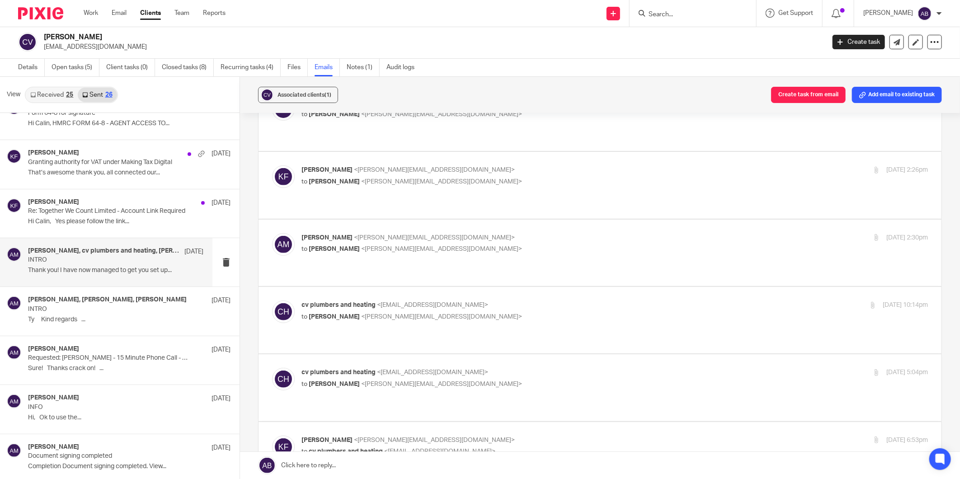
scroll to position [201, 0]
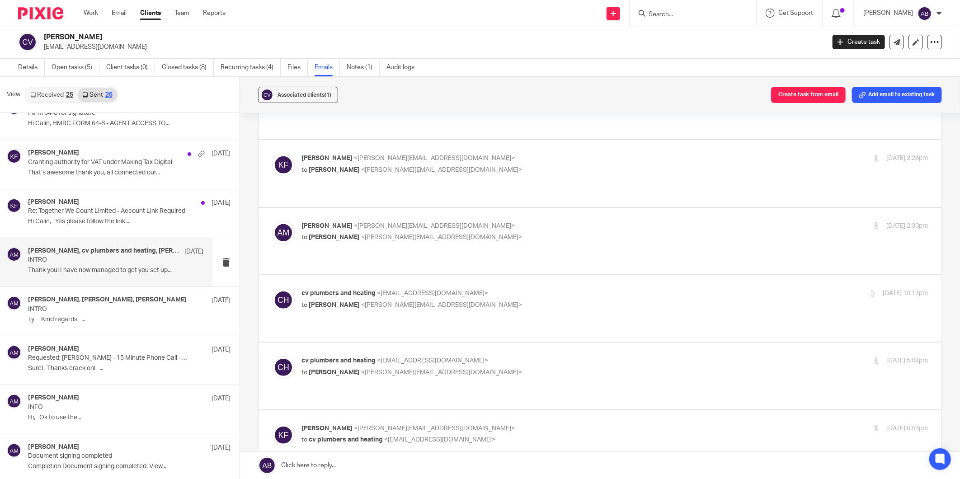
click at [492, 289] on p "cv plumbers and heating <vaida.calin@gmail.com>" at bounding box center [511, 293] width 418 height 9
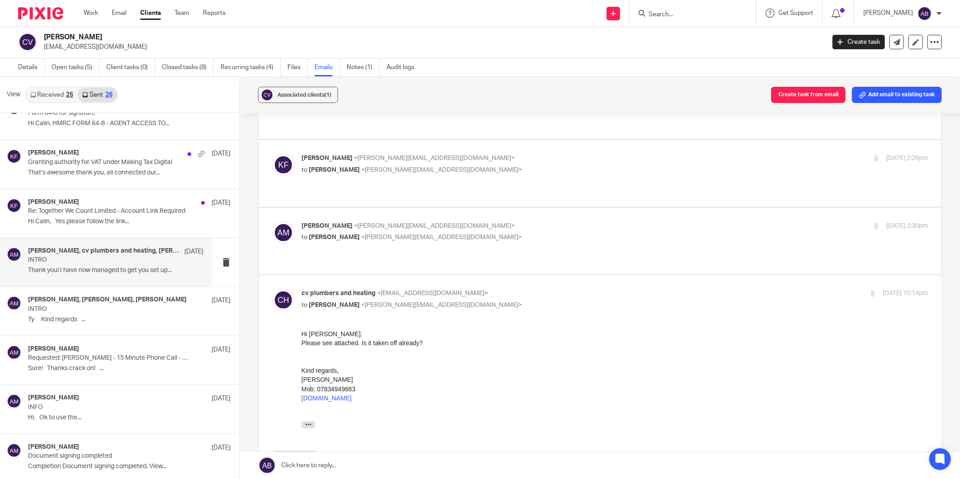
scroll to position [0, 0]
click at [492, 289] on p "cv plumbers and heating <vaida.calin@gmail.com>" at bounding box center [511, 293] width 418 height 9
checkbox input "false"
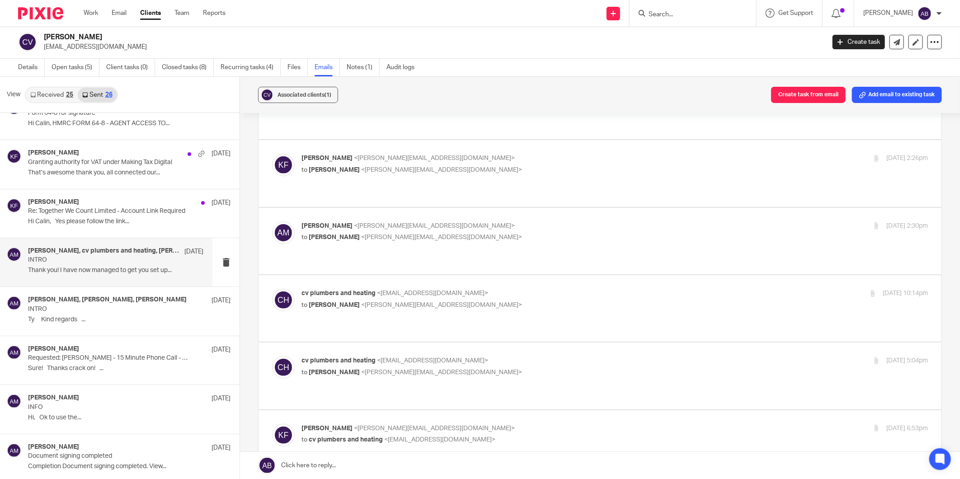
click at [500, 222] on p "Aaron Mcleish <aaron@togetherwecount.co.uk>" at bounding box center [511, 226] width 418 height 9
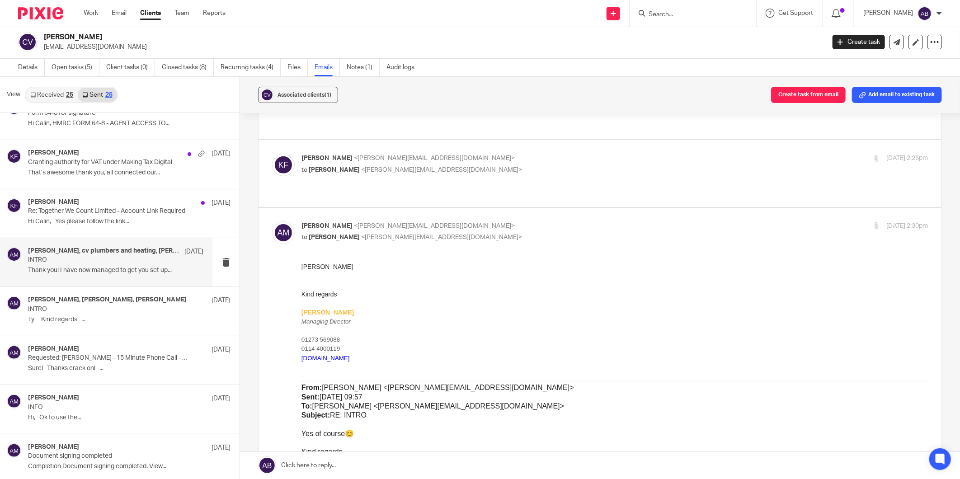
click at [500, 222] on p "Aaron Mcleish <aaron@togetherwecount.co.uk>" at bounding box center [511, 226] width 418 height 9
checkbox input "false"
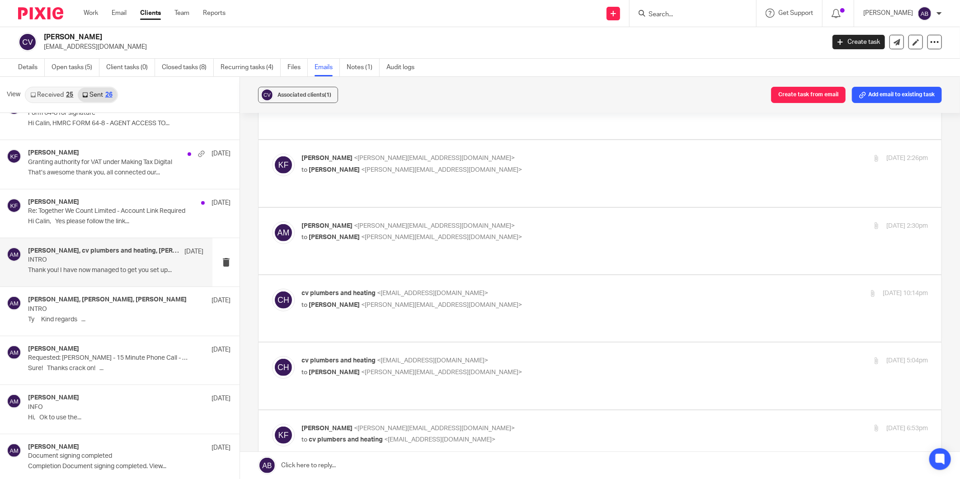
click at [489, 368] on p "to Kim Faulkner <kim@togetherwecount.co.uk>" at bounding box center [511, 372] width 418 height 9
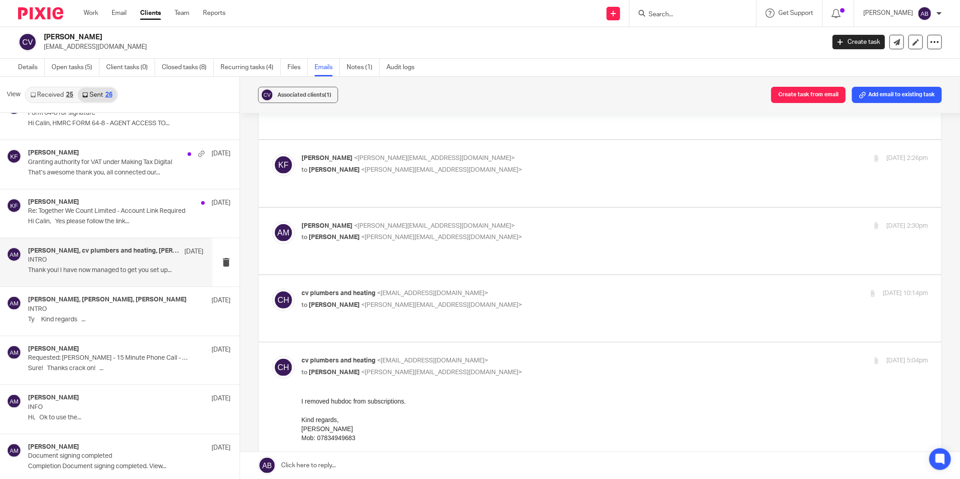
click at [492, 356] on p "cv plumbers and heating <vaida.calin@gmail.com>" at bounding box center [511, 360] width 418 height 9
checkbox input "false"
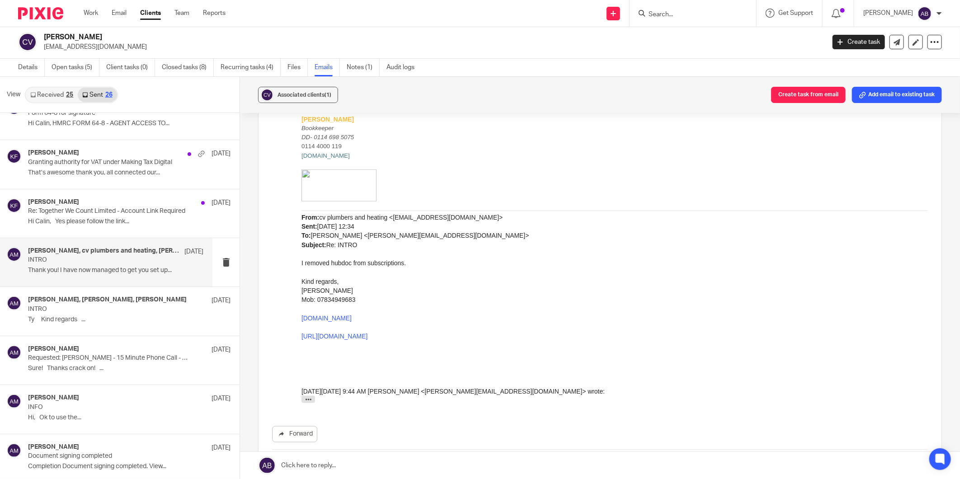
scroll to position [653, 0]
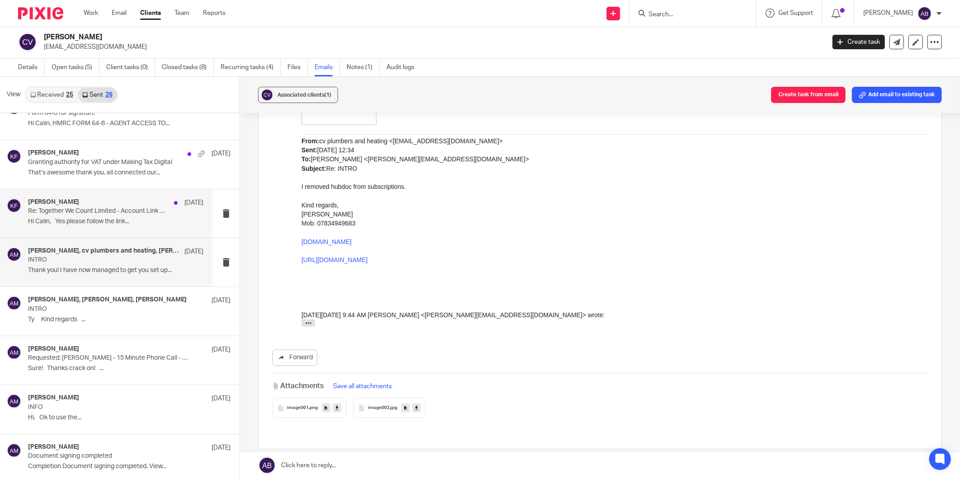
click at [109, 222] on p "Hi Calin, Yes please follow the link..." at bounding box center [115, 222] width 175 height 8
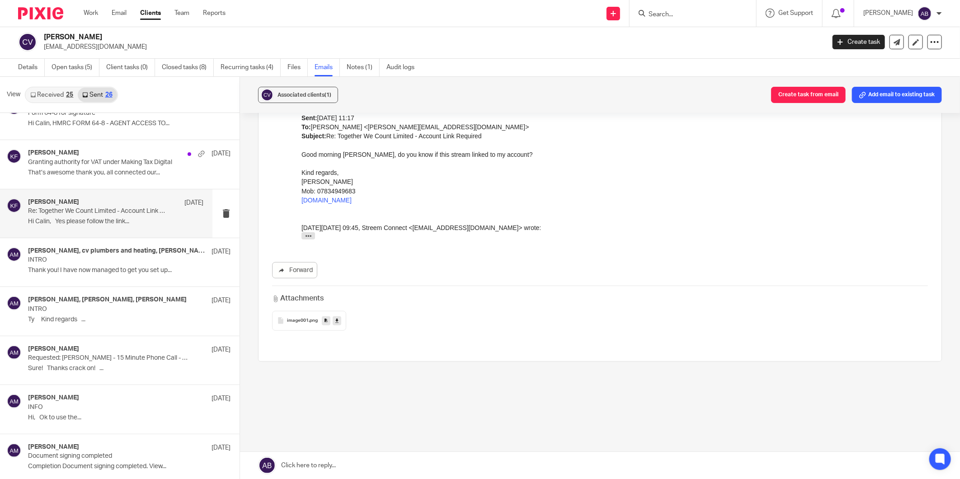
scroll to position [0, 0]
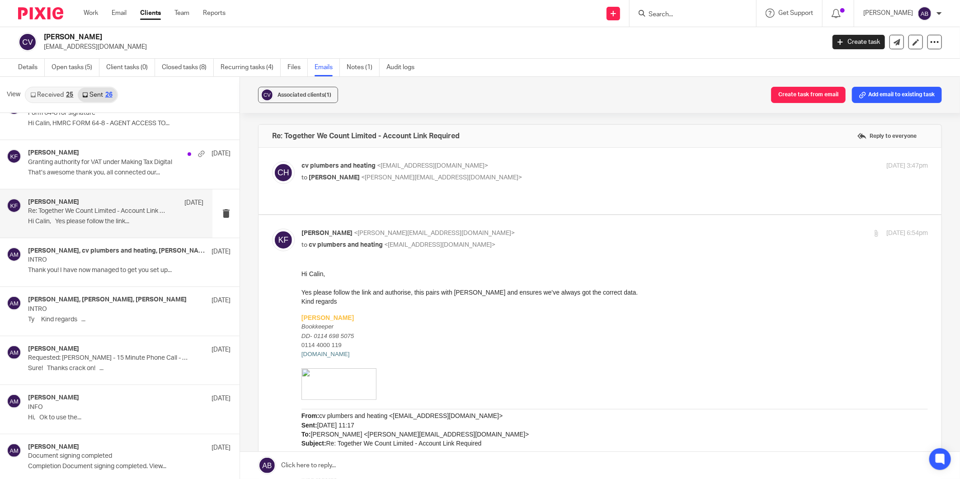
click at [513, 169] on p "cv plumbers and heating <vaida.calin@gmail.com>" at bounding box center [511, 165] width 418 height 9
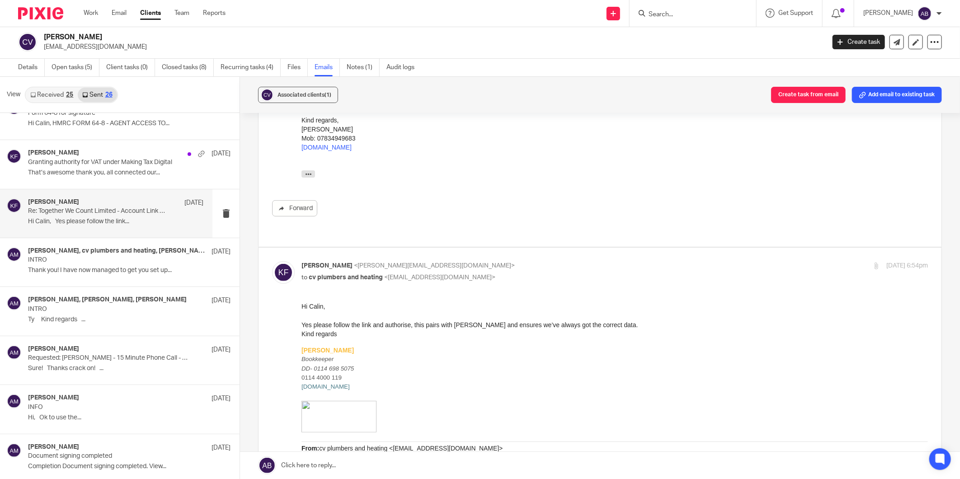
scroll to position [50, 0]
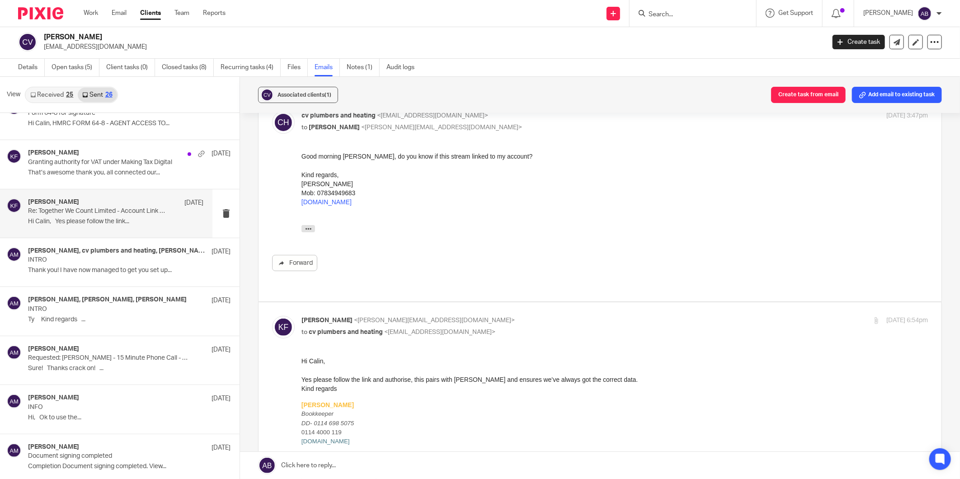
click at [508, 142] on div "cv plumbers and heating <vaida.calin@gmail.com> to Kim Faulkner <kim@togetherwe…" at bounding box center [600, 199] width 656 height 177
click at [510, 135] on div "cv plumbers and heating <vaida.calin@gmail.com> to Kim Faulkner <kim@togetherwe…" at bounding box center [600, 199] width 656 height 177
click at [503, 126] on p "to Kim Faulkner <kim@togetherwecount.co.uk>" at bounding box center [511, 127] width 418 height 9
checkbox input "false"
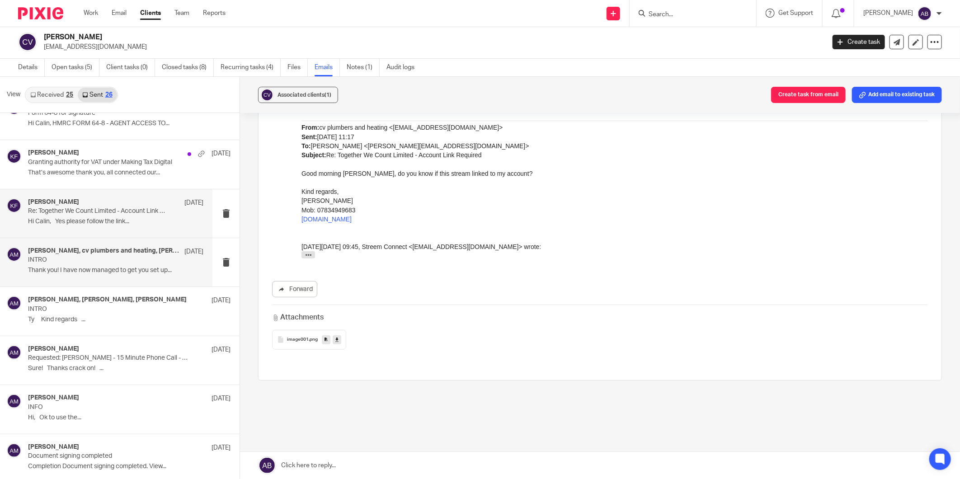
scroll to position [658, 0]
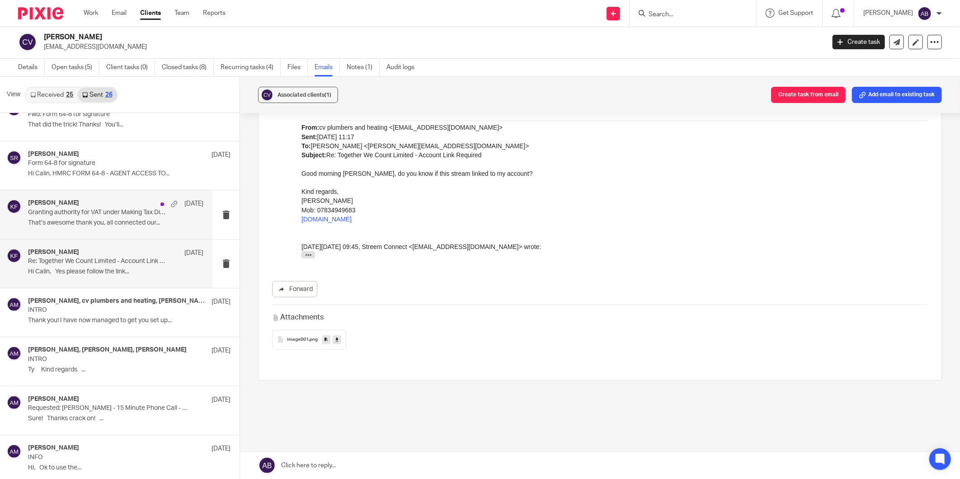
click at [109, 220] on p "That’s awesome thank you, all connected our..." at bounding box center [115, 223] width 175 height 8
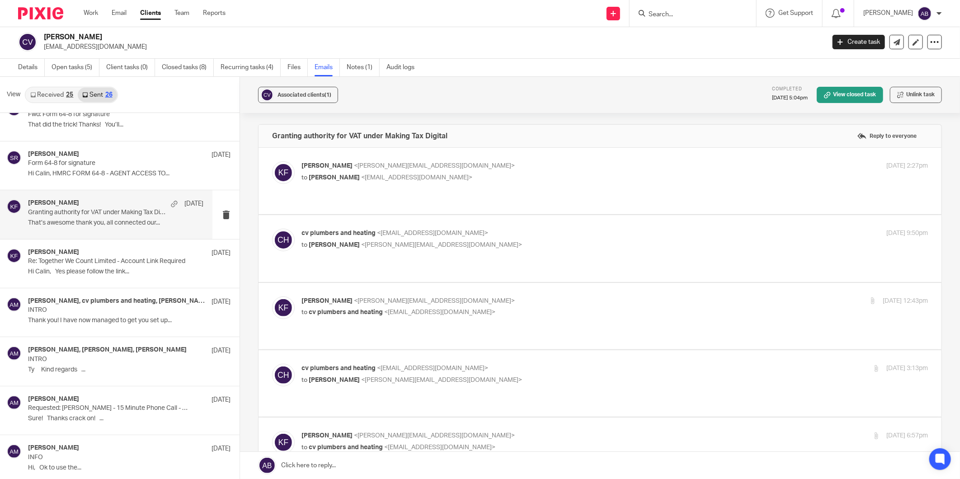
scroll to position [0, 0]
click at [511, 166] on p "Kim Faulkner <kim@togetherwecount.co.uk>" at bounding box center [511, 165] width 418 height 9
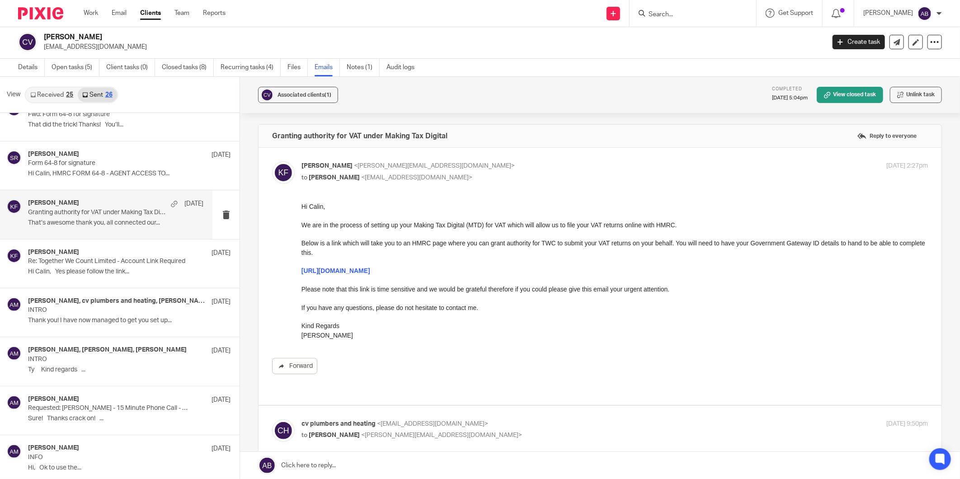
click at [511, 166] on p "Kim Faulkner <kim@togetherwecount.co.uk>" at bounding box center [511, 165] width 418 height 9
checkbox input "false"
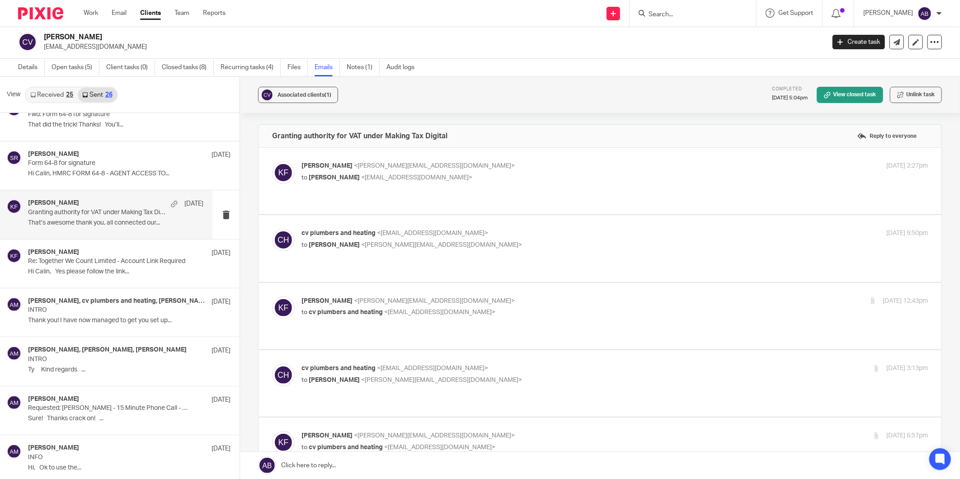
click at [501, 229] on div "cv plumbers and heating <vaida.calin@gmail.com> to Kim Faulkner <kim@togetherwe…" at bounding box center [511, 239] width 418 height 21
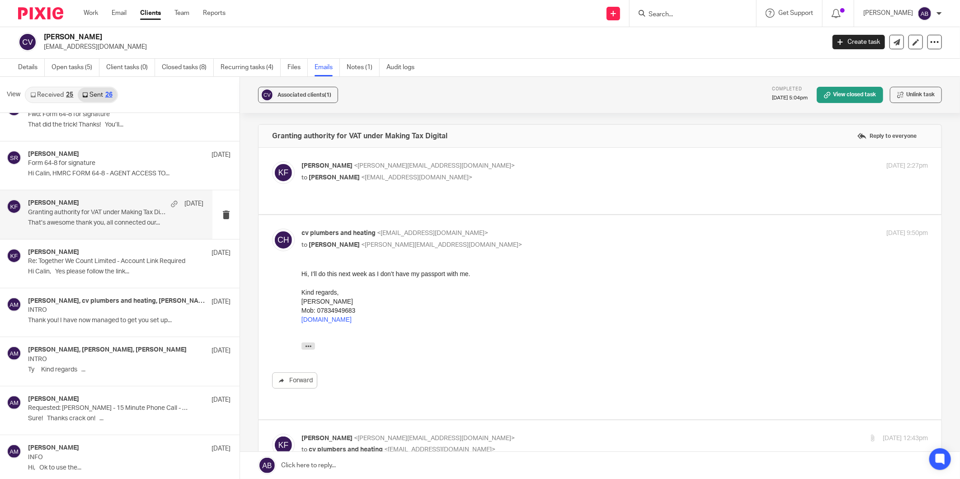
click at [501, 229] on div "cv plumbers and heating <vaida.calin@gmail.com> to Kim Faulkner <kim@togetherwe…" at bounding box center [511, 239] width 418 height 21
checkbox input "false"
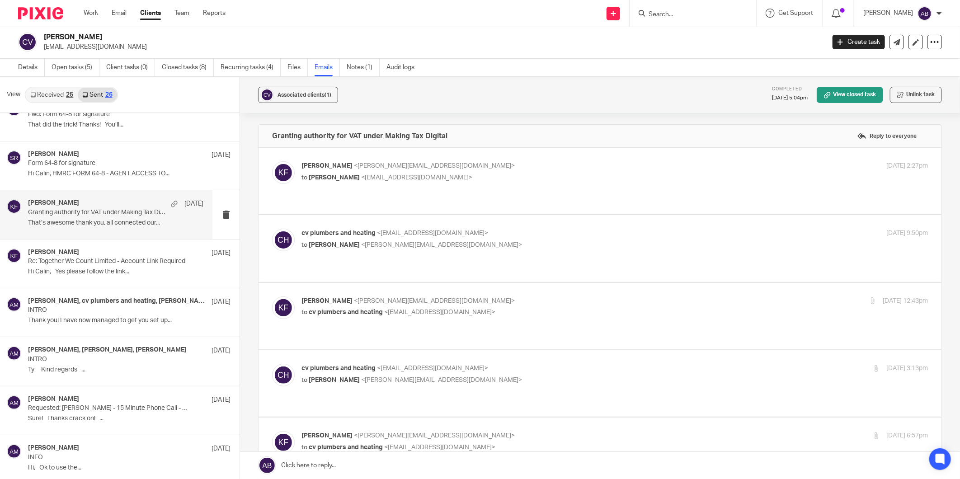
click at [476, 297] on p "Kim Faulkner <kim@togetherwecount.co.uk>" at bounding box center [511, 301] width 418 height 9
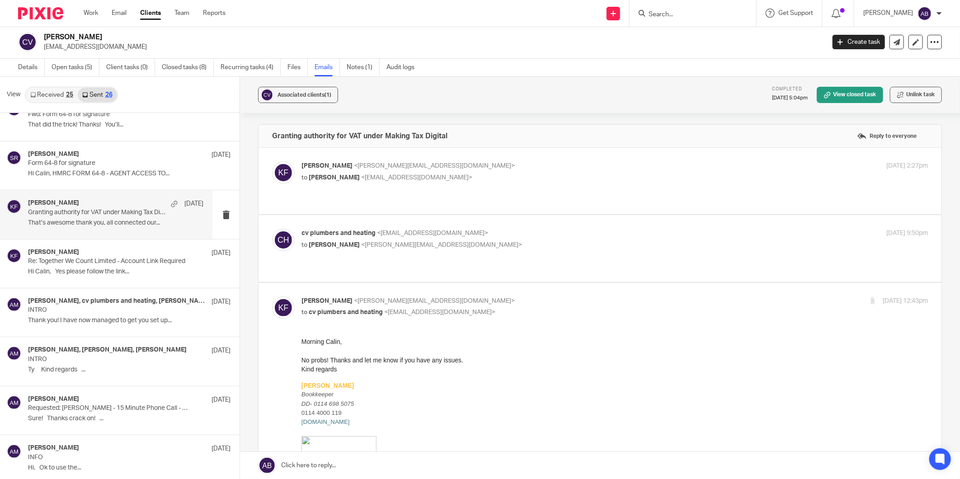
click at [476, 297] on p "Kim Faulkner <kim@togetherwecount.co.uk>" at bounding box center [511, 301] width 418 height 9
checkbox input "false"
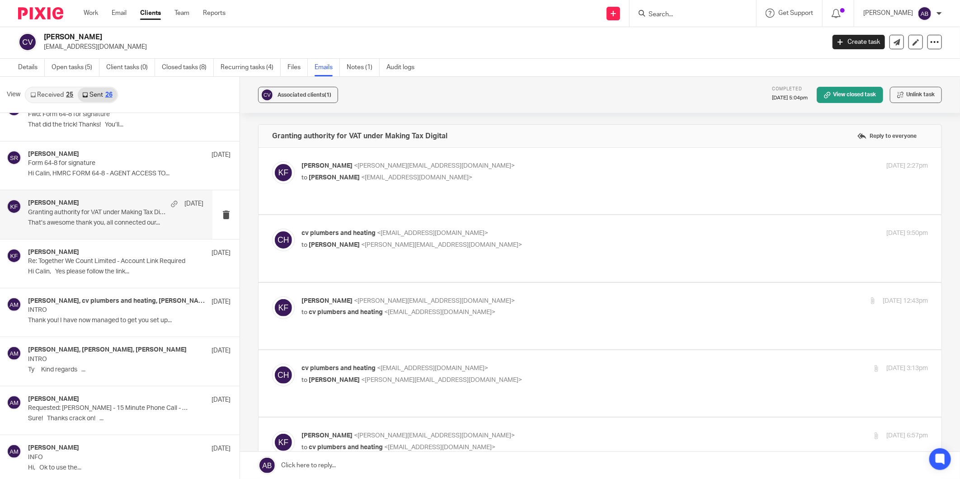
click at [483, 364] on div "cv plumbers and heating <vaida.calin@gmail.com> to Kim Faulkner <kim@togetherwe…" at bounding box center [511, 374] width 418 height 21
checkbox input "true"
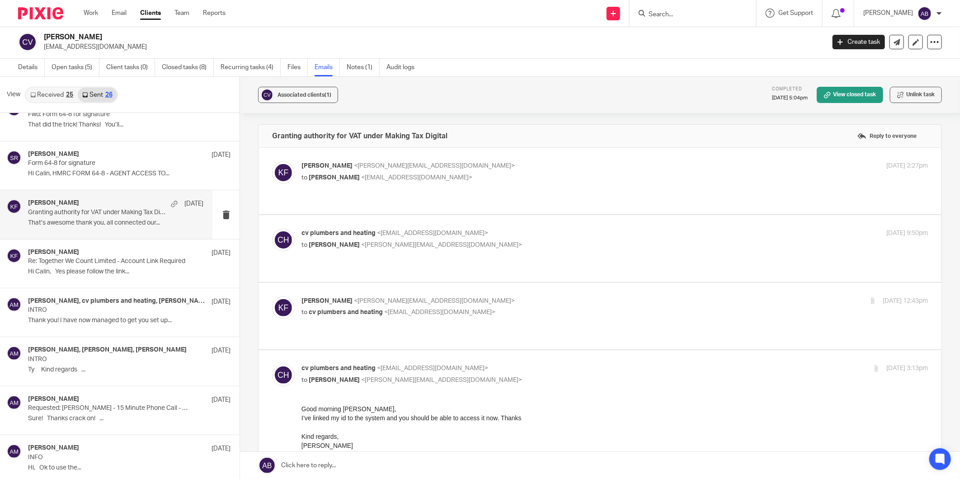
click at [482, 297] on p "Kim Faulkner <kim@togetherwecount.co.uk>" at bounding box center [511, 301] width 418 height 9
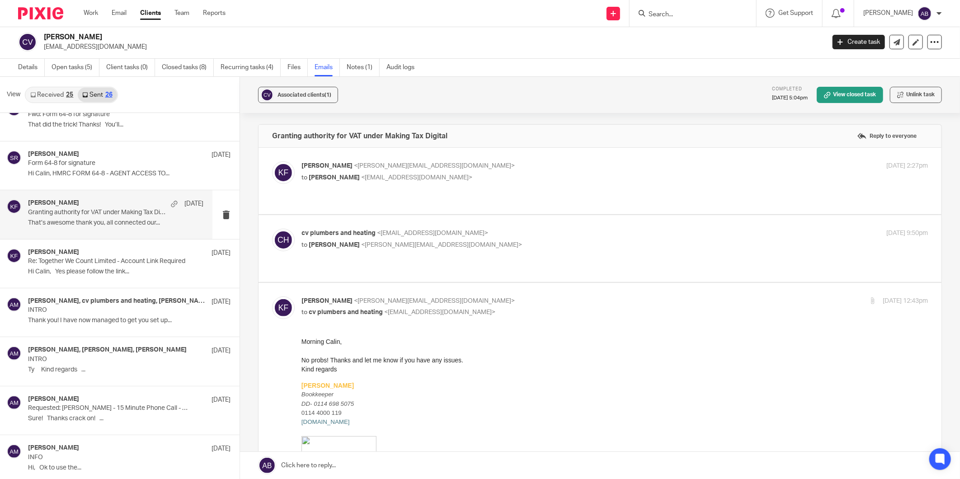
click at [482, 297] on p "Kim Faulkner <kim@togetherwecount.co.uk>" at bounding box center [511, 301] width 418 height 9
checkbox input "false"
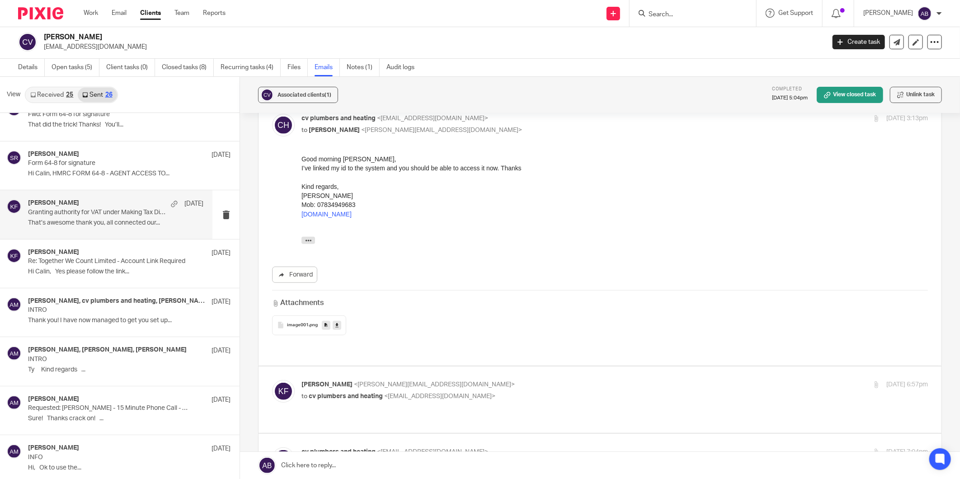
scroll to position [251, 0]
click at [491, 379] on p "Kim Faulkner <kim@togetherwecount.co.uk>" at bounding box center [511, 383] width 418 height 9
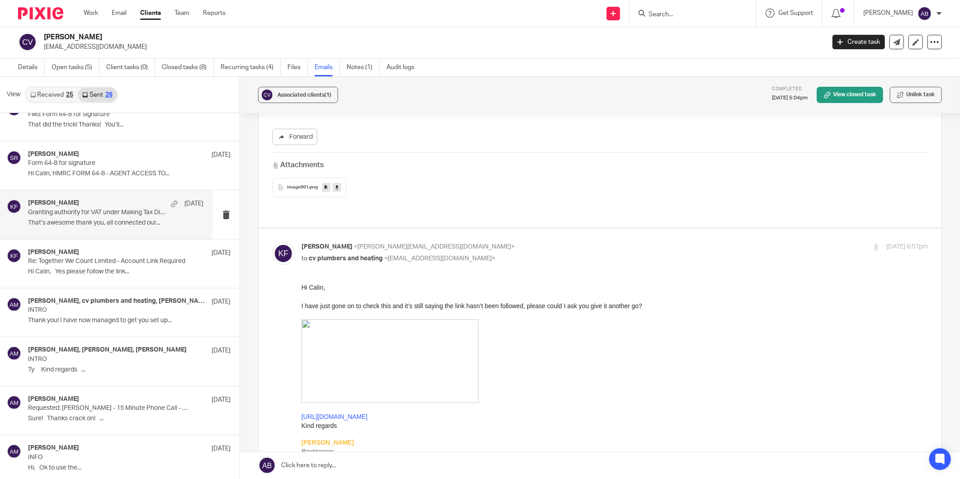
scroll to position [402, 0]
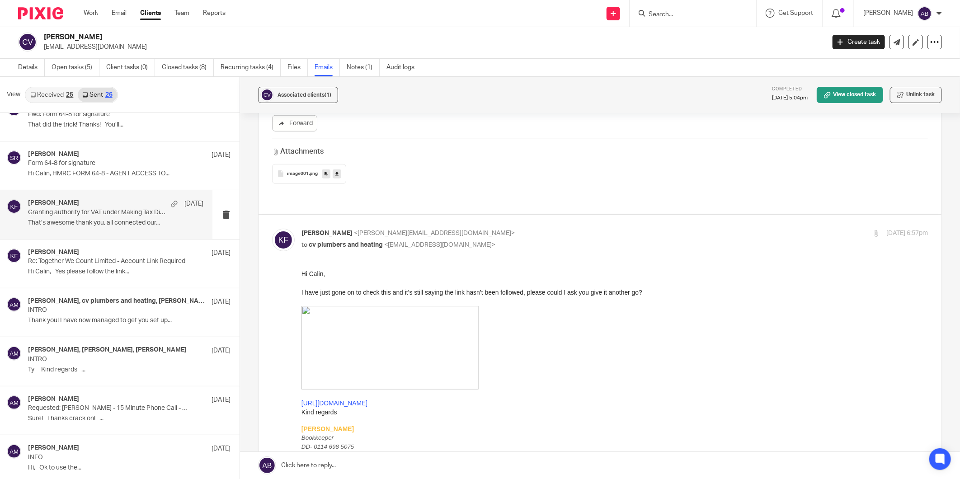
click at [506, 229] on p "Kim Faulkner <kim@togetherwecount.co.uk>" at bounding box center [511, 233] width 418 height 9
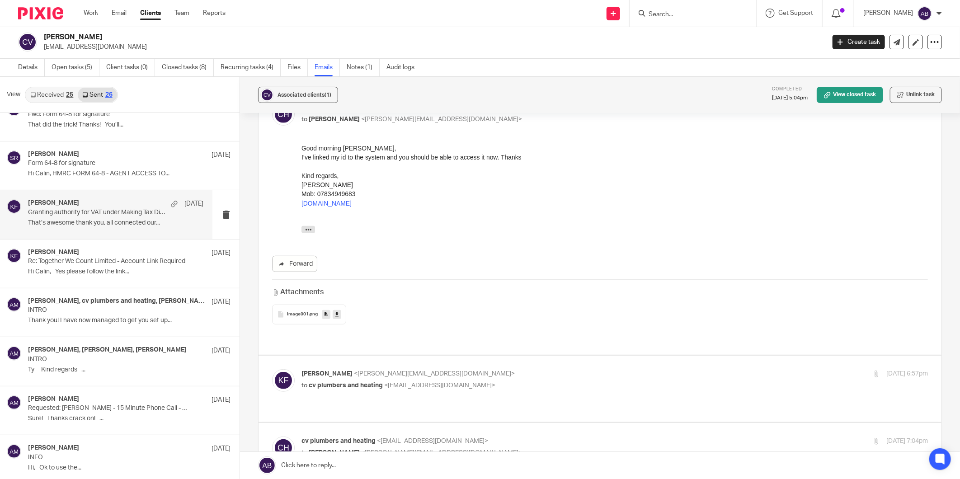
scroll to position [251, 0]
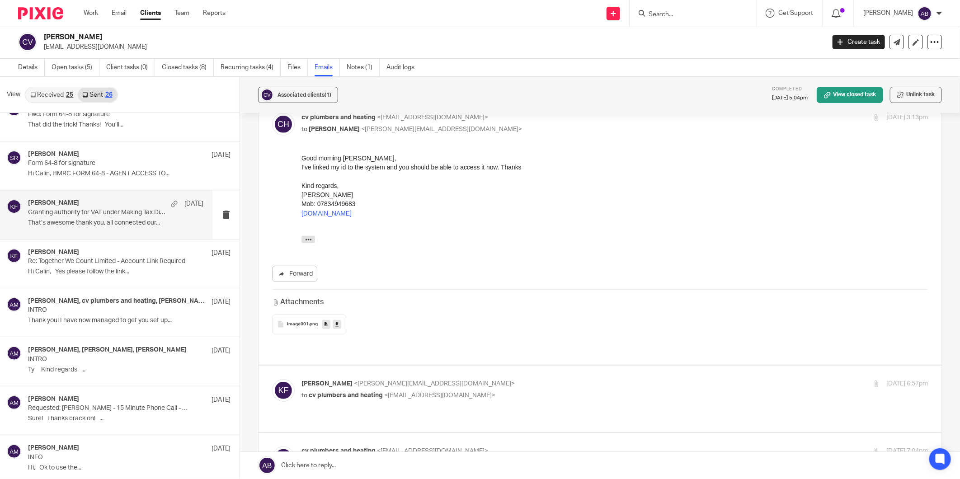
click at [525, 391] on p "to cv plumbers and heating <vaida.calin@gmail.com>" at bounding box center [511, 395] width 418 height 9
click at [526, 379] on div "Kim Faulkner <kim@togetherwecount.co.uk> to cv plumbers and heating <vaida.cali…" at bounding box center [511, 389] width 418 height 21
checkbox input "false"
click at [500, 433] on label at bounding box center [600, 466] width 683 height 66
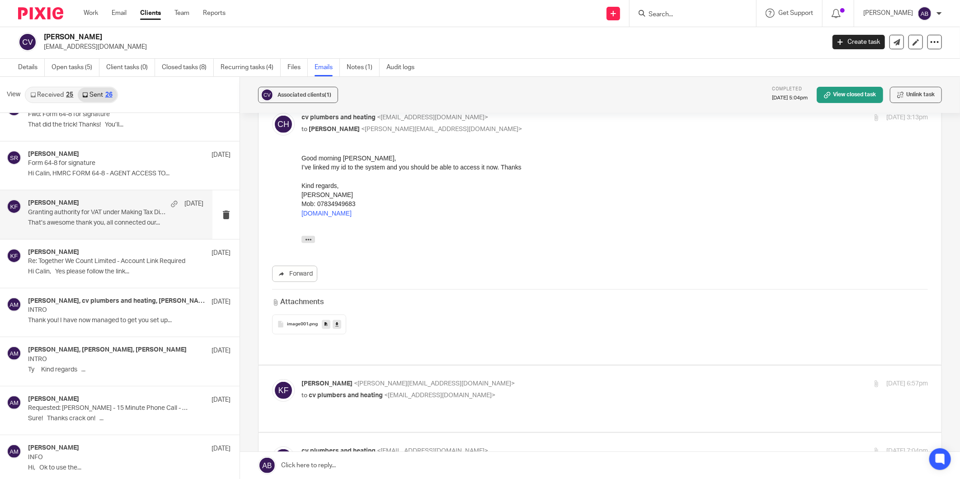
click at [272, 446] on input "checkbox" at bounding box center [272, 446] width 0 height 0
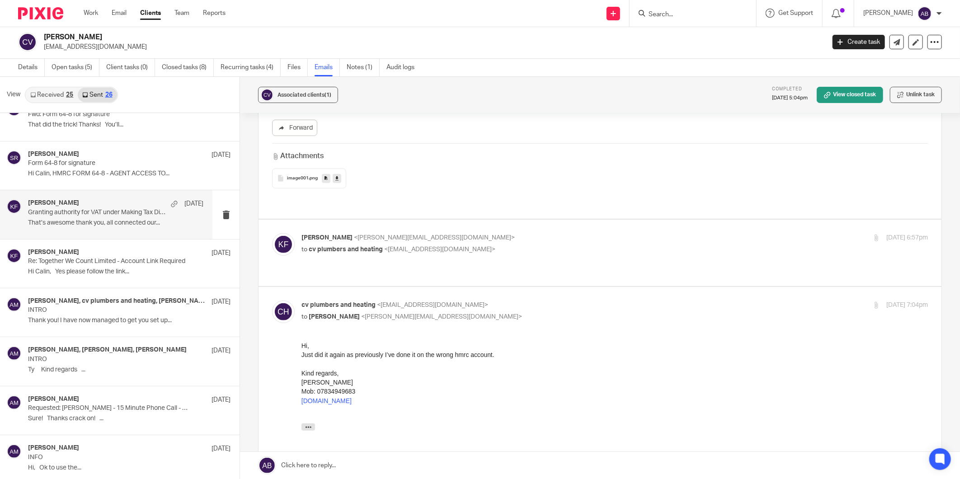
scroll to position [402, 0]
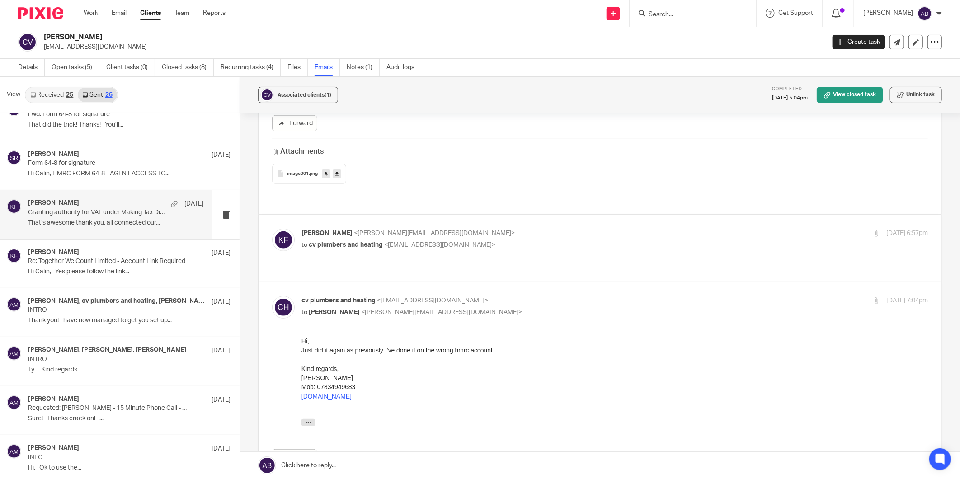
click at [508, 296] on p "cv plumbers and heating <vaida.calin@gmail.com>" at bounding box center [511, 300] width 418 height 9
checkbox input "false"
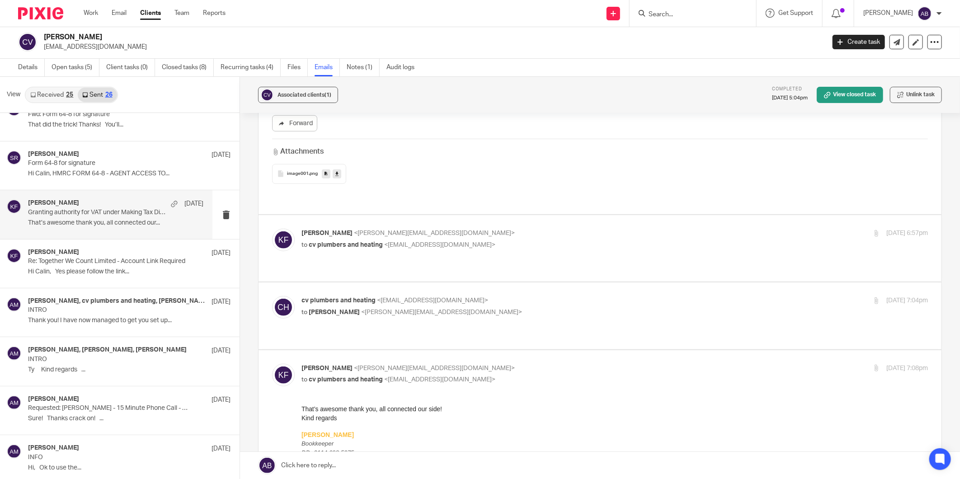
click at [478, 375] on p "to cv plumbers and heating <vaida.calin@gmail.com>" at bounding box center [511, 379] width 418 height 9
checkbox input "false"
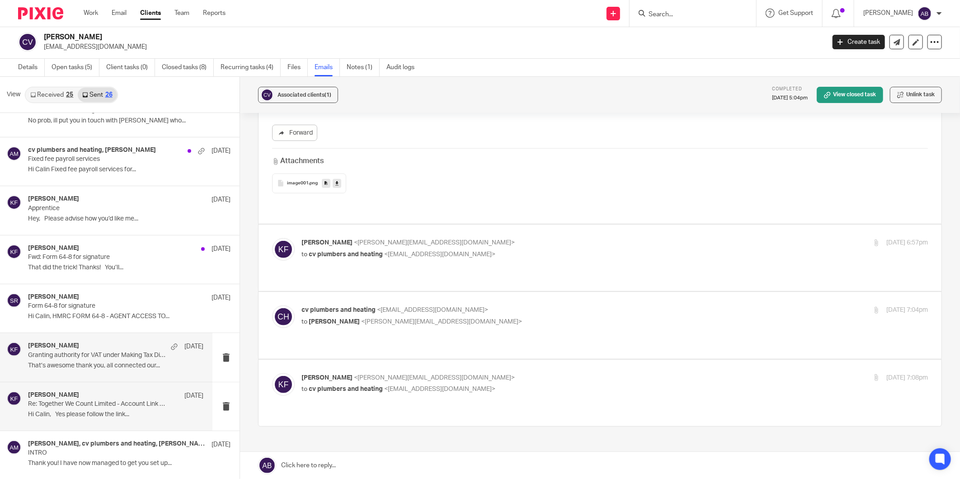
scroll to position [507, 0]
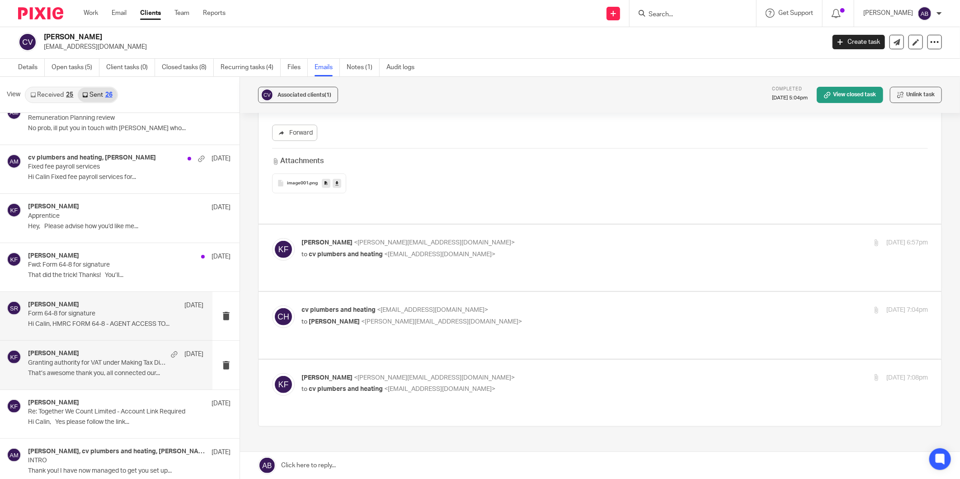
click at [110, 317] on p "Form 64-8 for signature" at bounding box center [98, 314] width 140 height 8
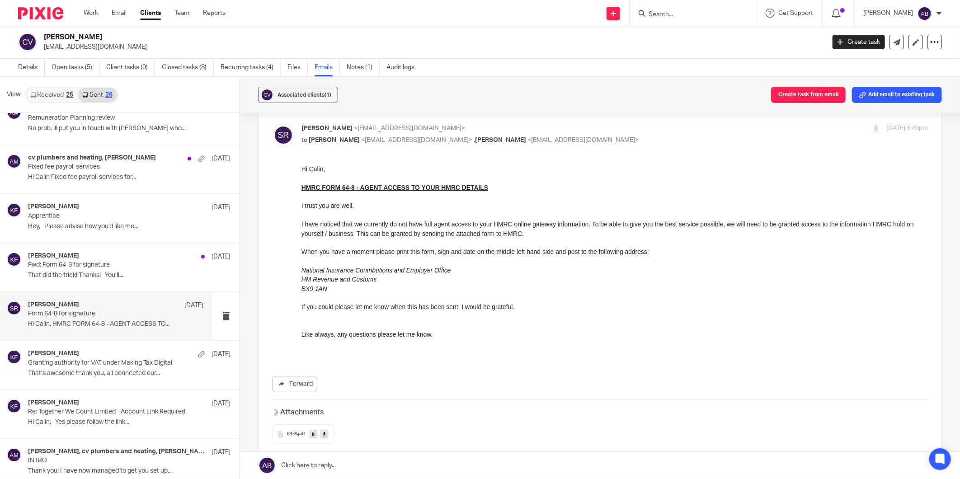
scroll to position [142, 0]
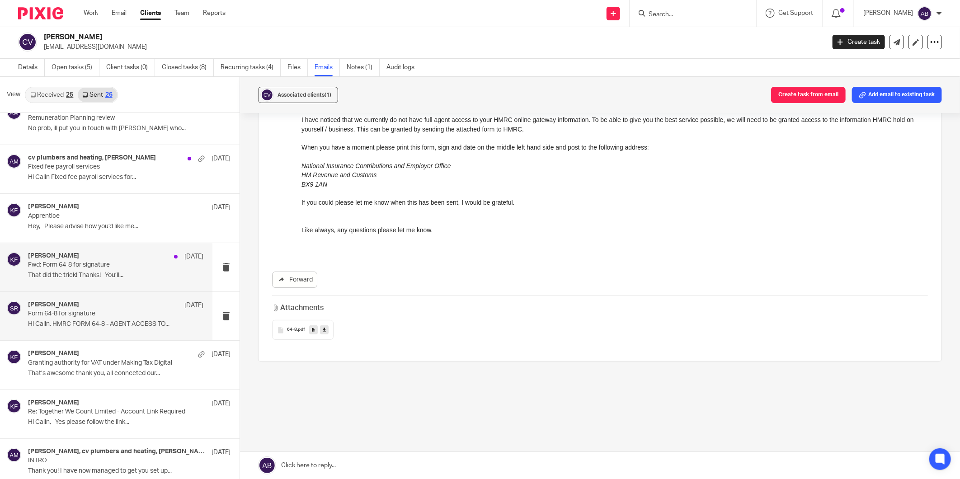
click at [96, 276] on p "That did the trick! Thanks! You’ll..." at bounding box center [115, 276] width 175 height 8
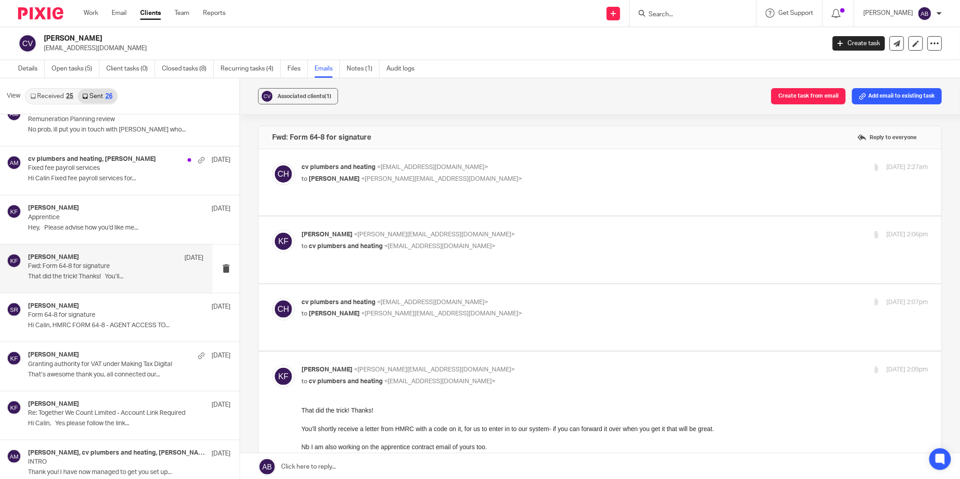
scroll to position [0, 0]
click at [527, 170] on p "cv plumbers and heating <vaida.calin@gmail.com>" at bounding box center [511, 167] width 418 height 9
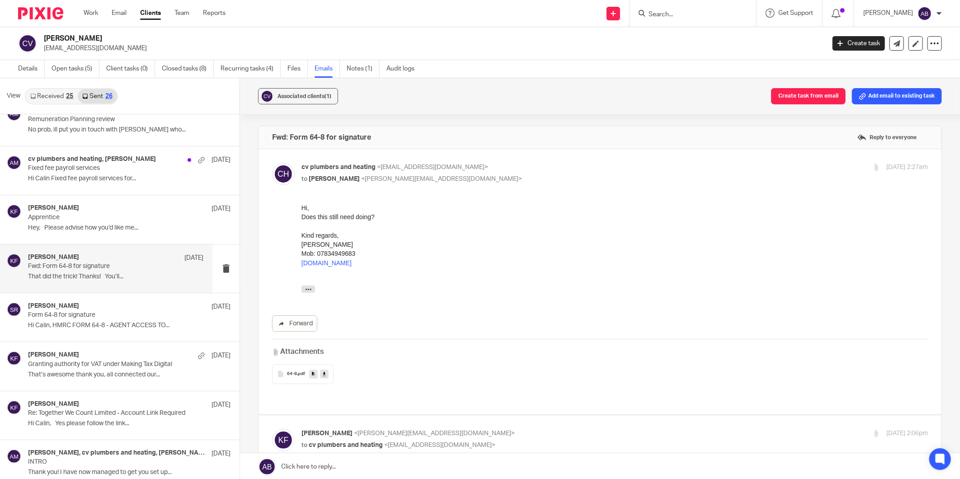
click at [527, 170] on p "cv plumbers and heating <vaida.calin@gmail.com>" at bounding box center [511, 167] width 418 height 9
checkbox input "false"
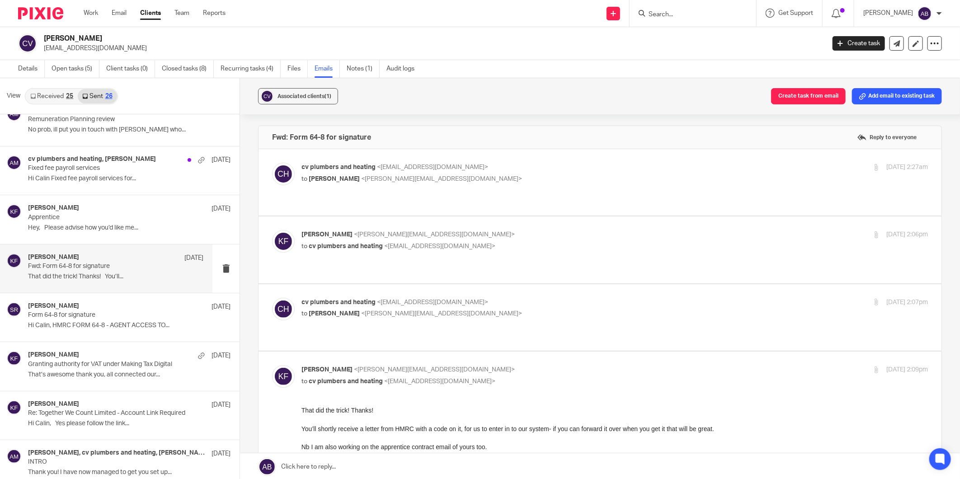
click at [510, 242] on p "to cv plumbers and heating <vaida.calin@gmail.com>" at bounding box center [511, 246] width 418 height 9
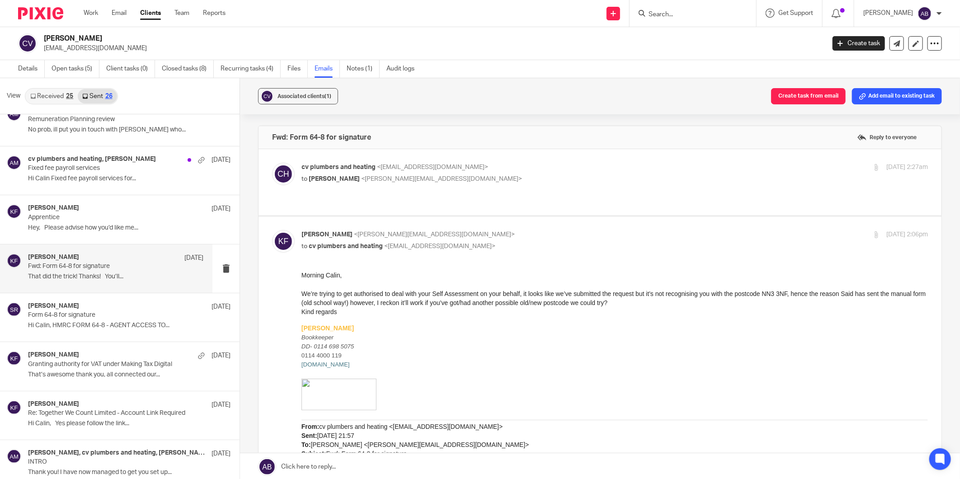
click at [512, 231] on div "Kim Faulkner <kim@togetherwecount.co.uk> to cv plumbers and heating <vaida.cali…" at bounding box center [511, 240] width 418 height 21
checkbox input "false"
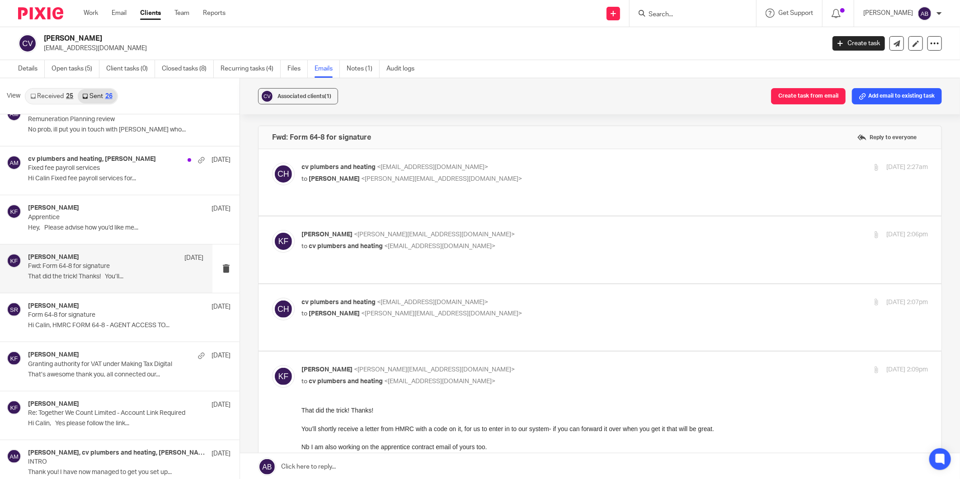
click at [486, 298] on p "cv plumbers and heating <vaida.calin@gmail.com>" at bounding box center [511, 302] width 418 height 9
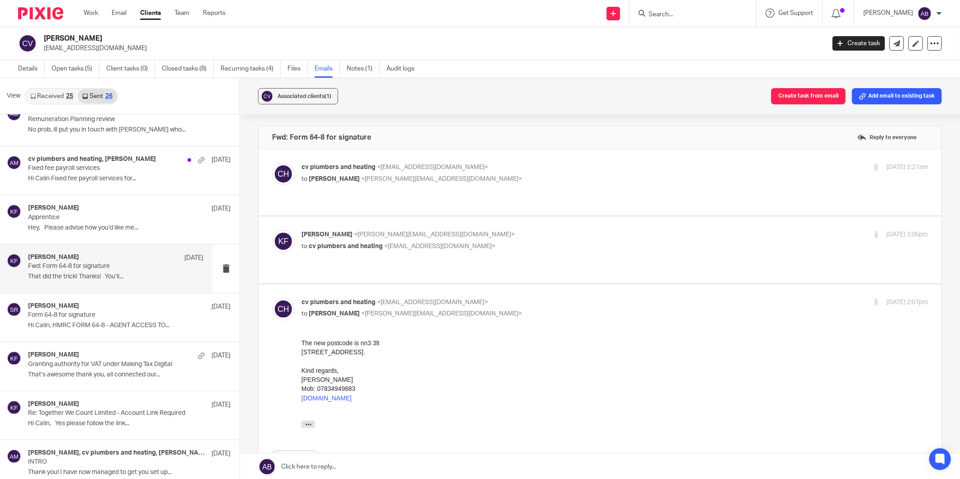
click at [486, 298] on p "cv plumbers and heating <vaida.calin@gmail.com>" at bounding box center [511, 302] width 418 height 9
checkbox input "false"
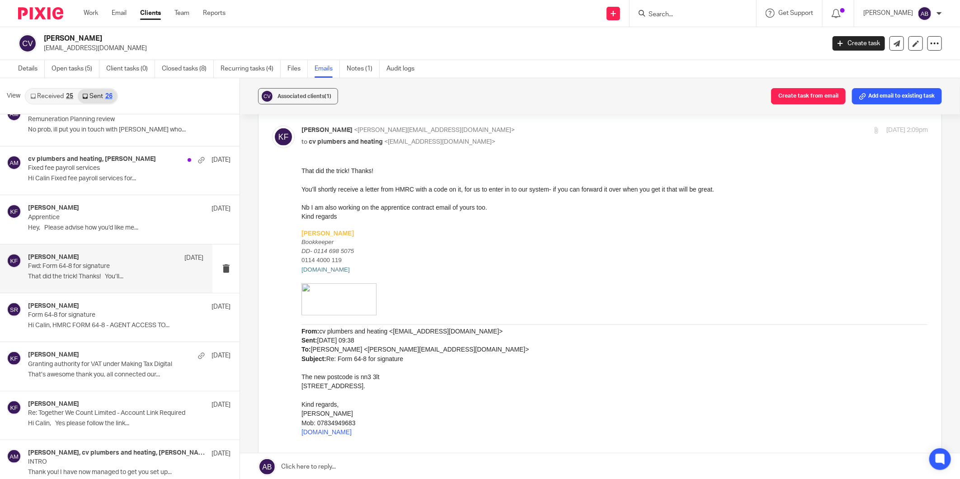
scroll to position [301, 0]
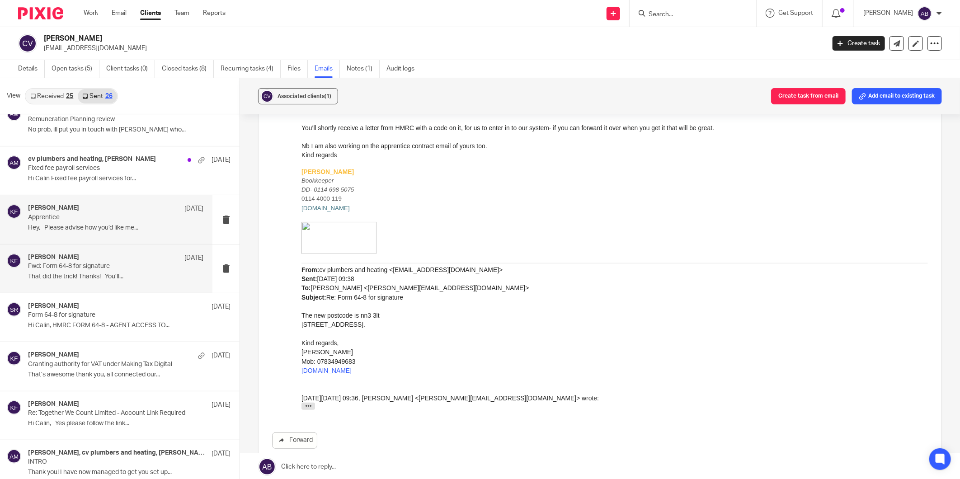
click at [103, 219] on p "Apprentice" at bounding box center [98, 218] width 140 height 8
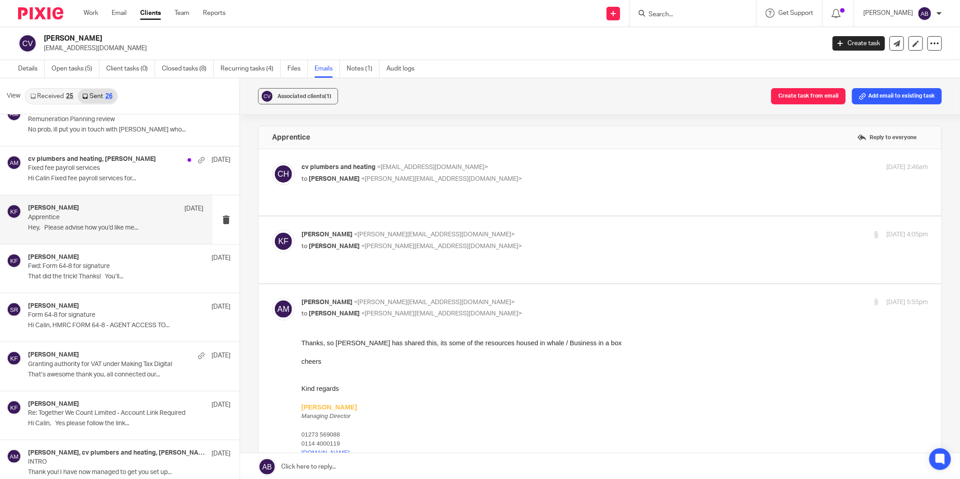
scroll to position [0, 0]
click at [499, 231] on p "Kim Faulkner <kim@togetherwecount.co.uk>" at bounding box center [511, 234] width 418 height 9
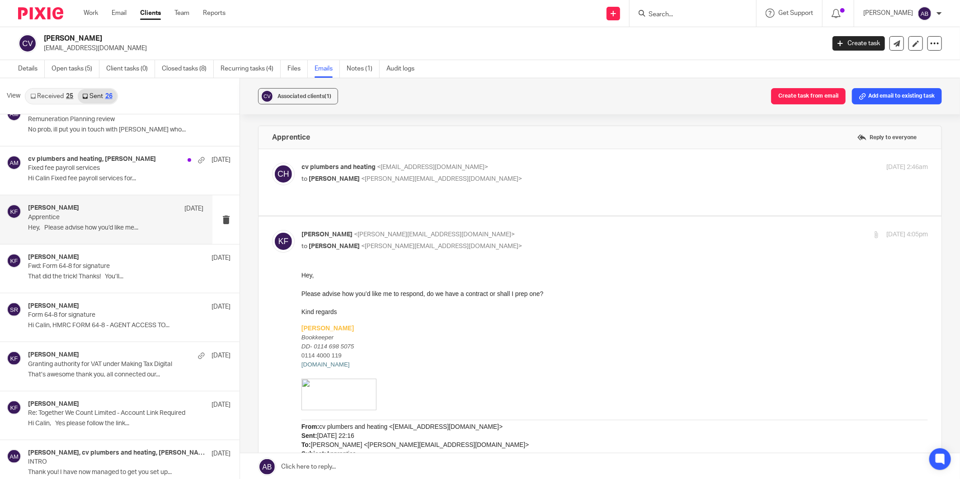
click at [499, 231] on p "Kim Faulkner <kim@togetherwecount.co.uk>" at bounding box center [511, 234] width 418 height 9
checkbox input "false"
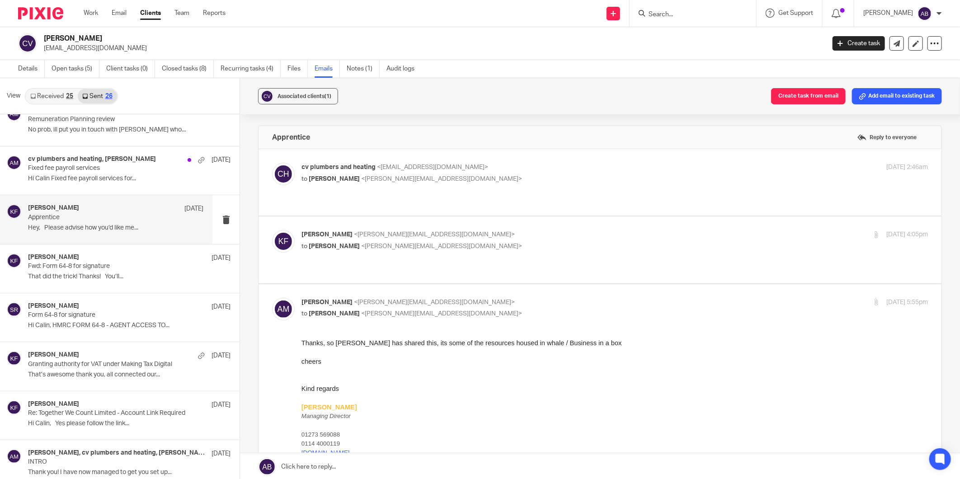
click at [511, 178] on p "to Kim Faulkner <kim@togetherwecount.co.uk>" at bounding box center [511, 179] width 418 height 9
checkbox input "true"
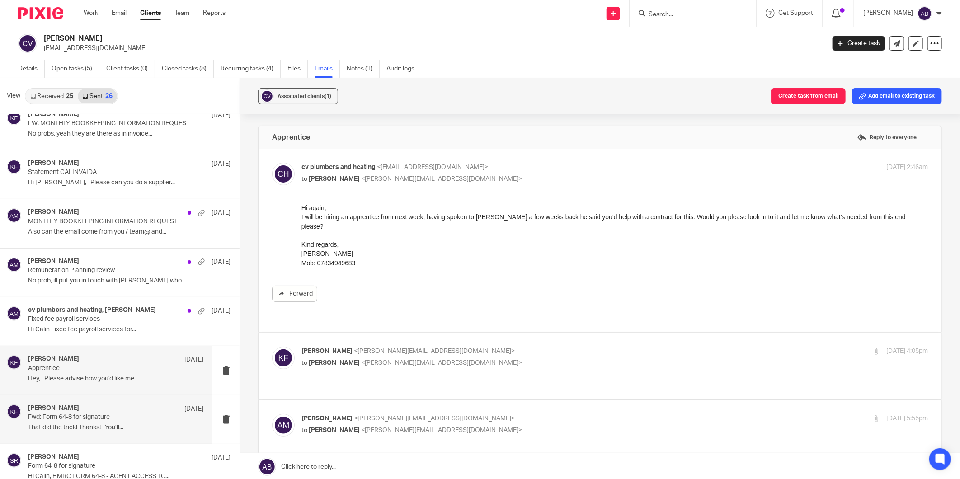
scroll to position [306, 0]
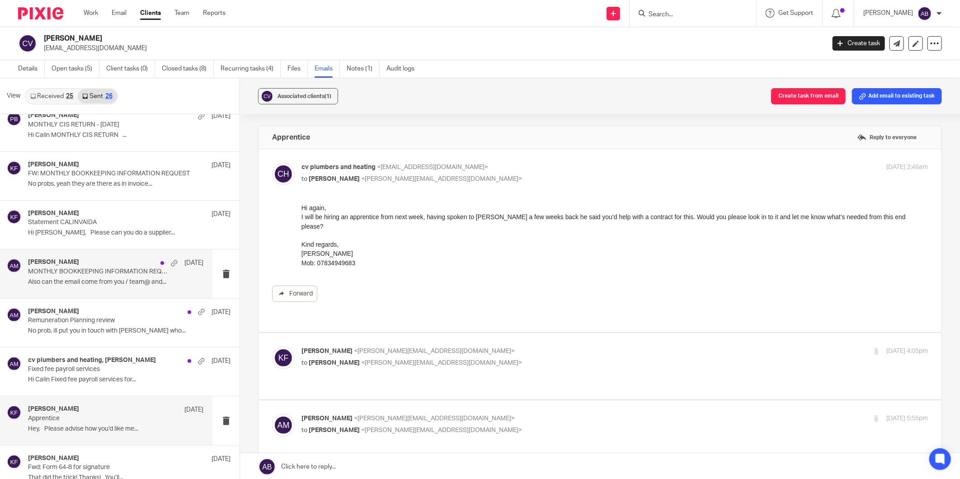
click at [120, 279] on p "Also can the email come from you / team@ and..." at bounding box center [115, 283] width 175 height 8
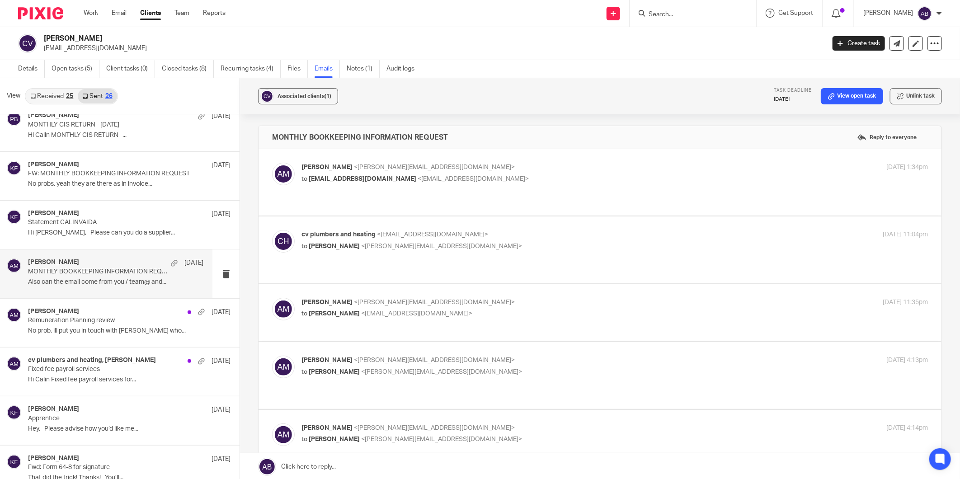
scroll to position [0, 0]
click at [528, 172] on p "Aaron Mcleish <aaron@togetherwecount.co.uk>" at bounding box center [511, 167] width 418 height 9
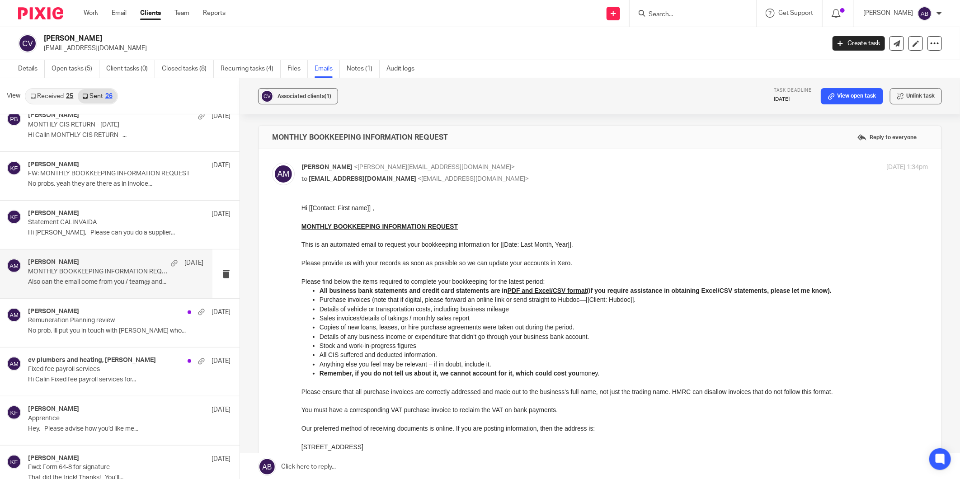
click at [527, 168] on p "Aaron Mcleish <aaron@togetherwecount.co.uk>" at bounding box center [511, 167] width 418 height 9
checkbox input "false"
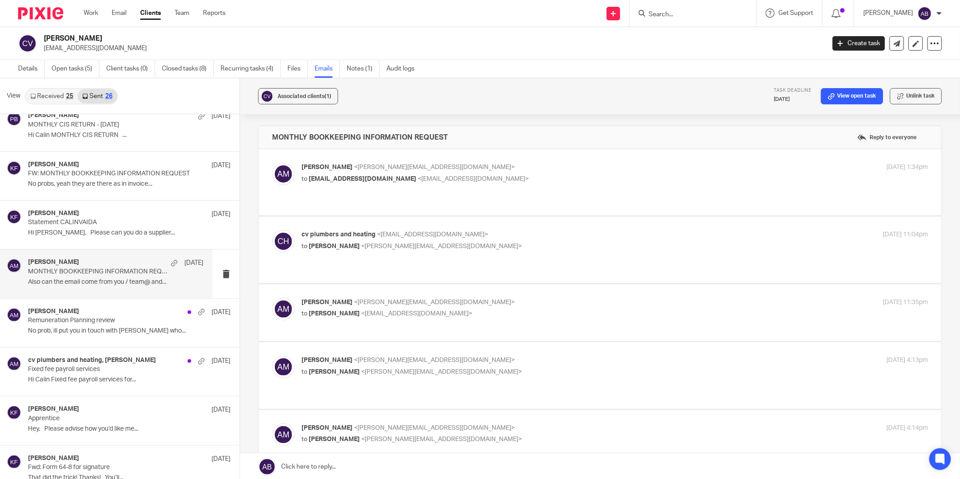
click at [522, 232] on p "cv plumbers and heating <vaida.calin@gmail.com>" at bounding box center [511, 234] width 418 height 9
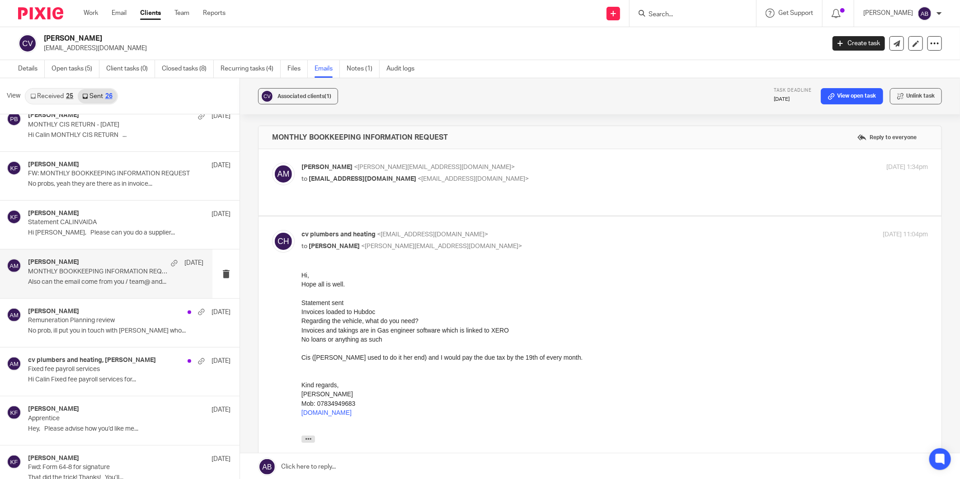
click at [522, 232] on p "cv plumbers and heating <vaida.calin@gmail.com>" at bounding box center [511, 234] width 418 height 9
checkbox input "false"
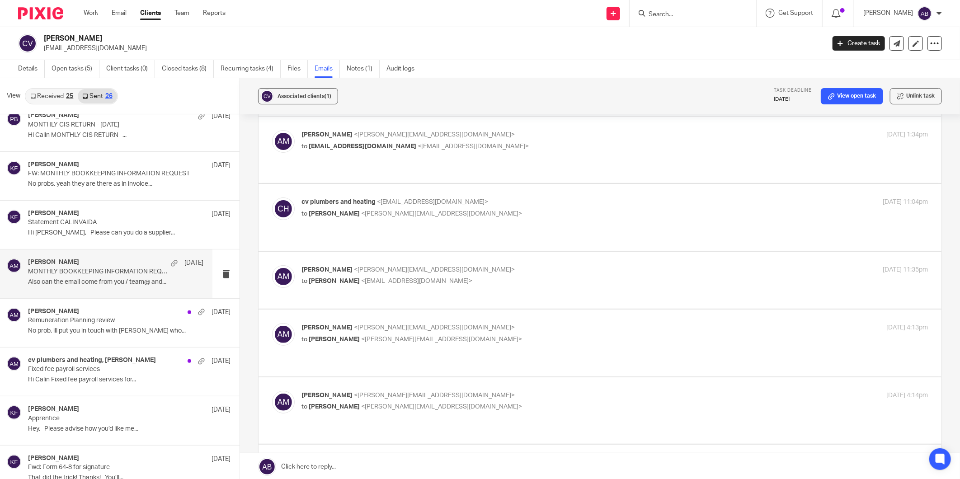
scroll to position [50, 0]
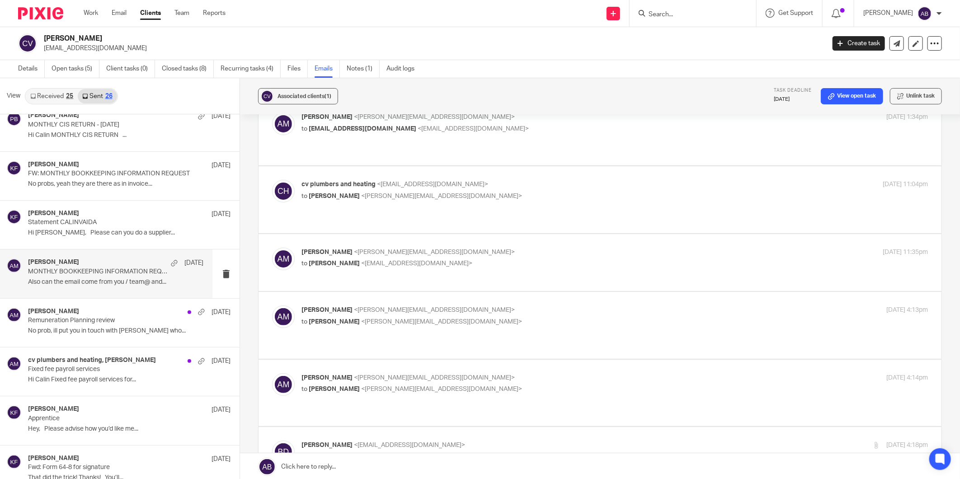
click at [514, 254] on p "Aaron Mcleish <aaron@togetherwecount.co.uk>" at bounding box center [511, 252] width 418 height 9
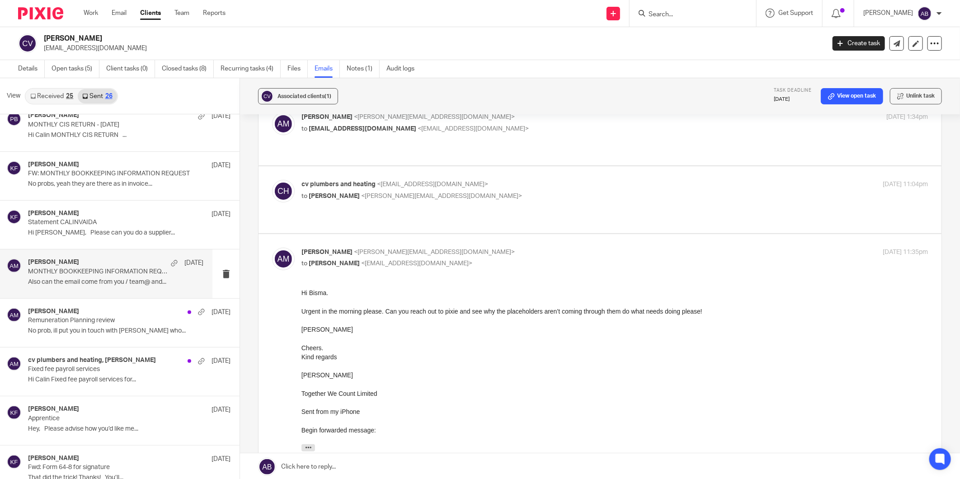
scroll to position [0, 0]
click at [514, 250] on p "Aaron Mcleish <aaron@togetherwecount.co.uk>" at bounding box center [511, 252] width 418 height 9
checkbox input "false"
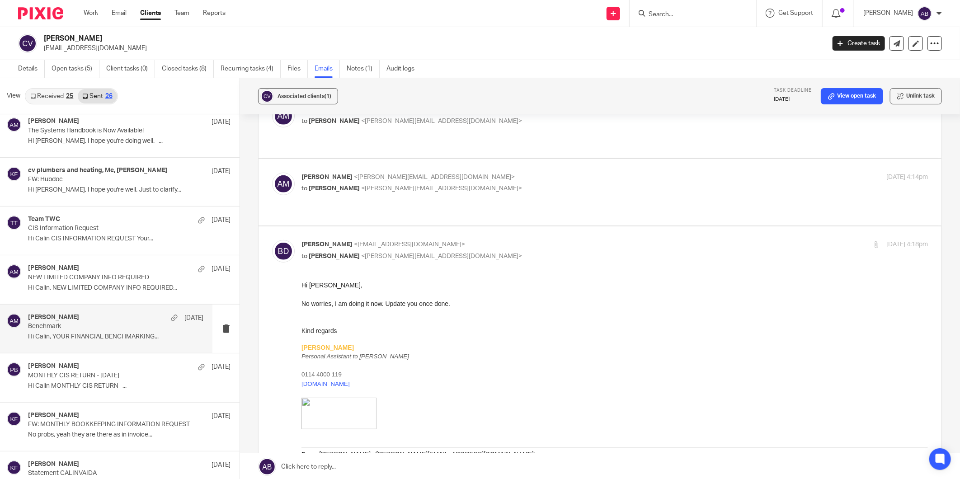
scroll to position [5, 0]
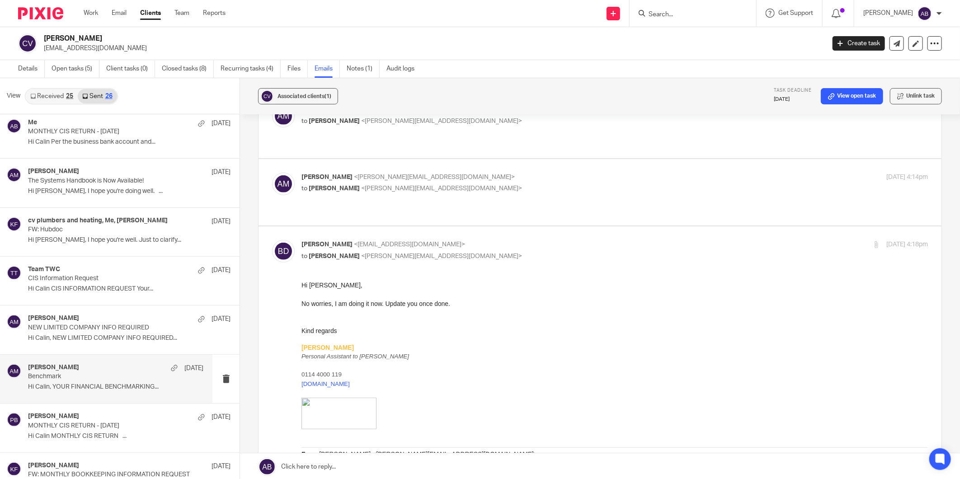
click at [89, 231] on p "FW: Hubdoc" at bounding box center [109, 230] width 162 height 8
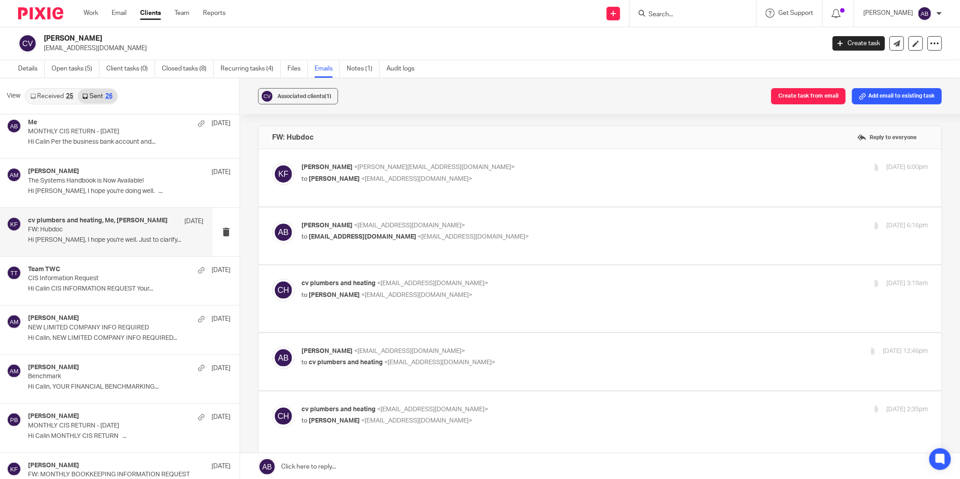
scroll to position [0, 0]
click at [505, 168] on p "Kim Faulkner <kim@togetherwecount.co.uk>" at bounding box center [511, 167] width 418 height 9
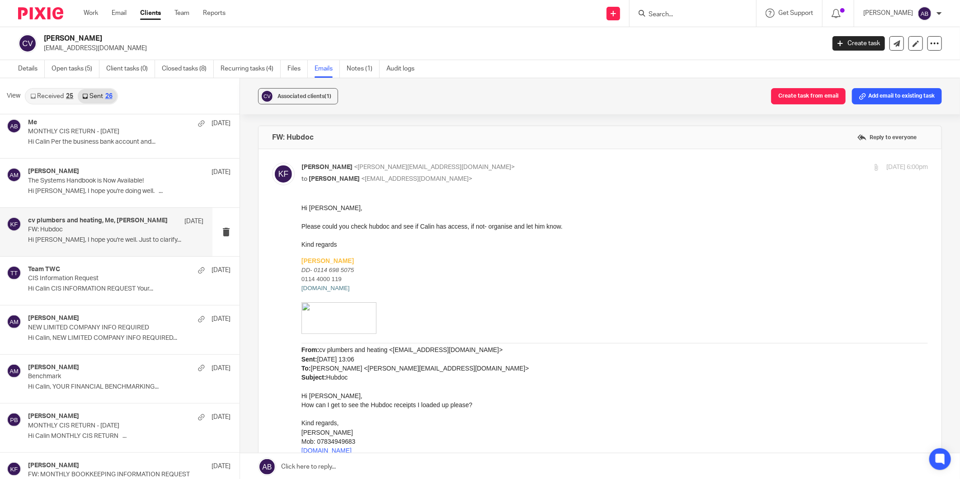
click at [505, 168] on p "Kim Faulkner <kim@togetherwecount.co.uk>" at bounding box center [511, 167] width 418 height 9
checkbox input "false"
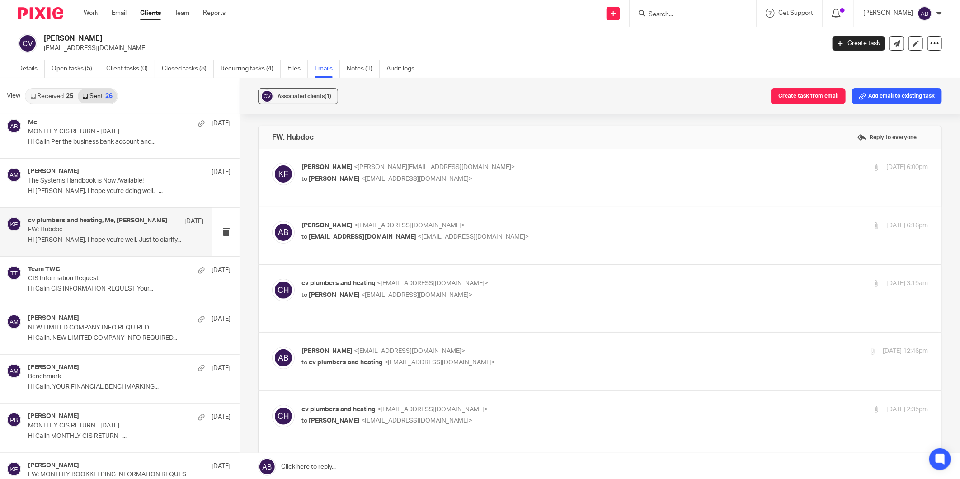
click at [501, 232] on p "to vaida.calin@gmail.com <vaida.calin@gmail.com>" at bounding box center [511, 236] width 418 height 9
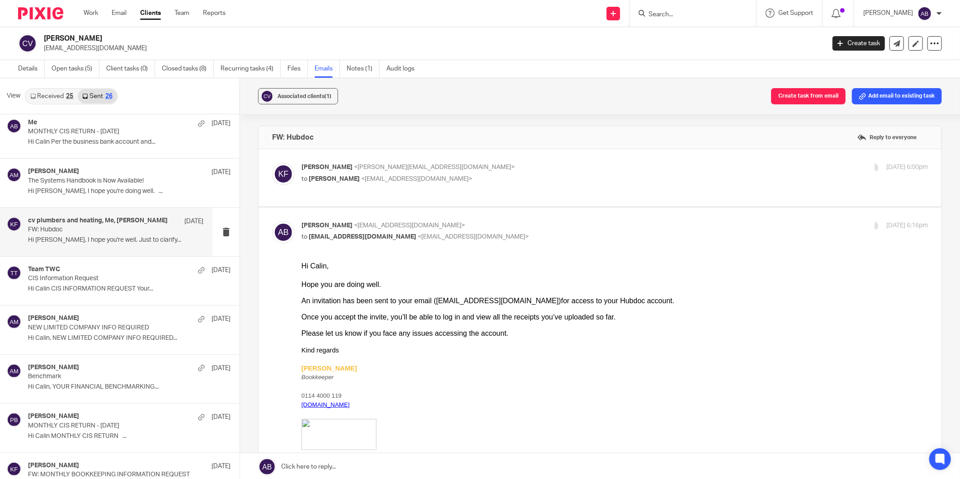
click at [501, 232] on p "to vaida.calin@gmail.com <vaida.calin@gmail.com>" at bounding box center [511, 236] width 418 height 9
checkbox input "false"
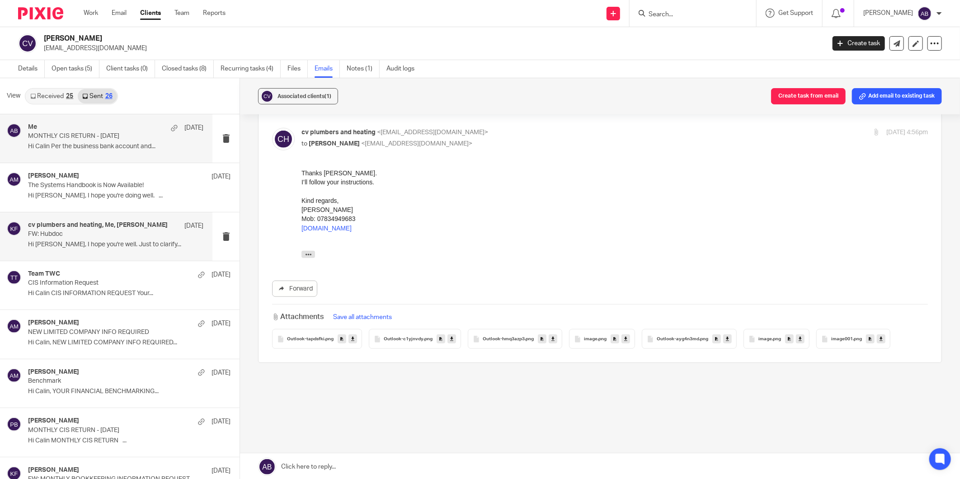
click at [93, 146] on p "Hi Calin Per the business bank account and..." at bounding box center [115, 147] width 175 height 8
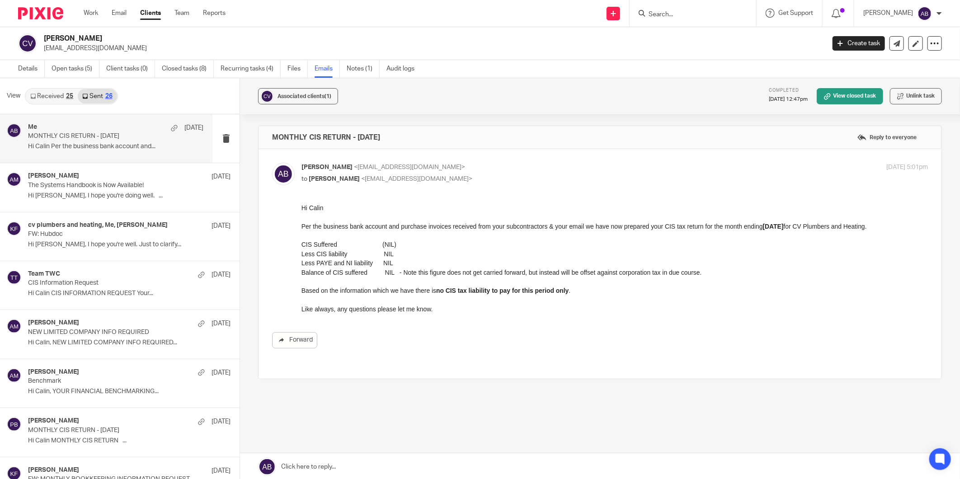
click at [43, 96] on link "Received 25" at bounding box center [52, 96] width 52 height 14
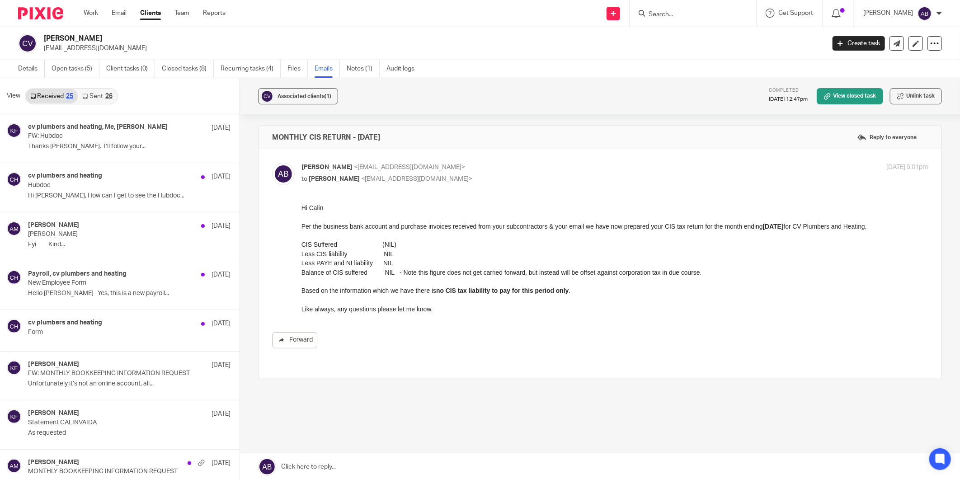
scroll to position [1, 0]
